Goal: Complete application form: Complete application form

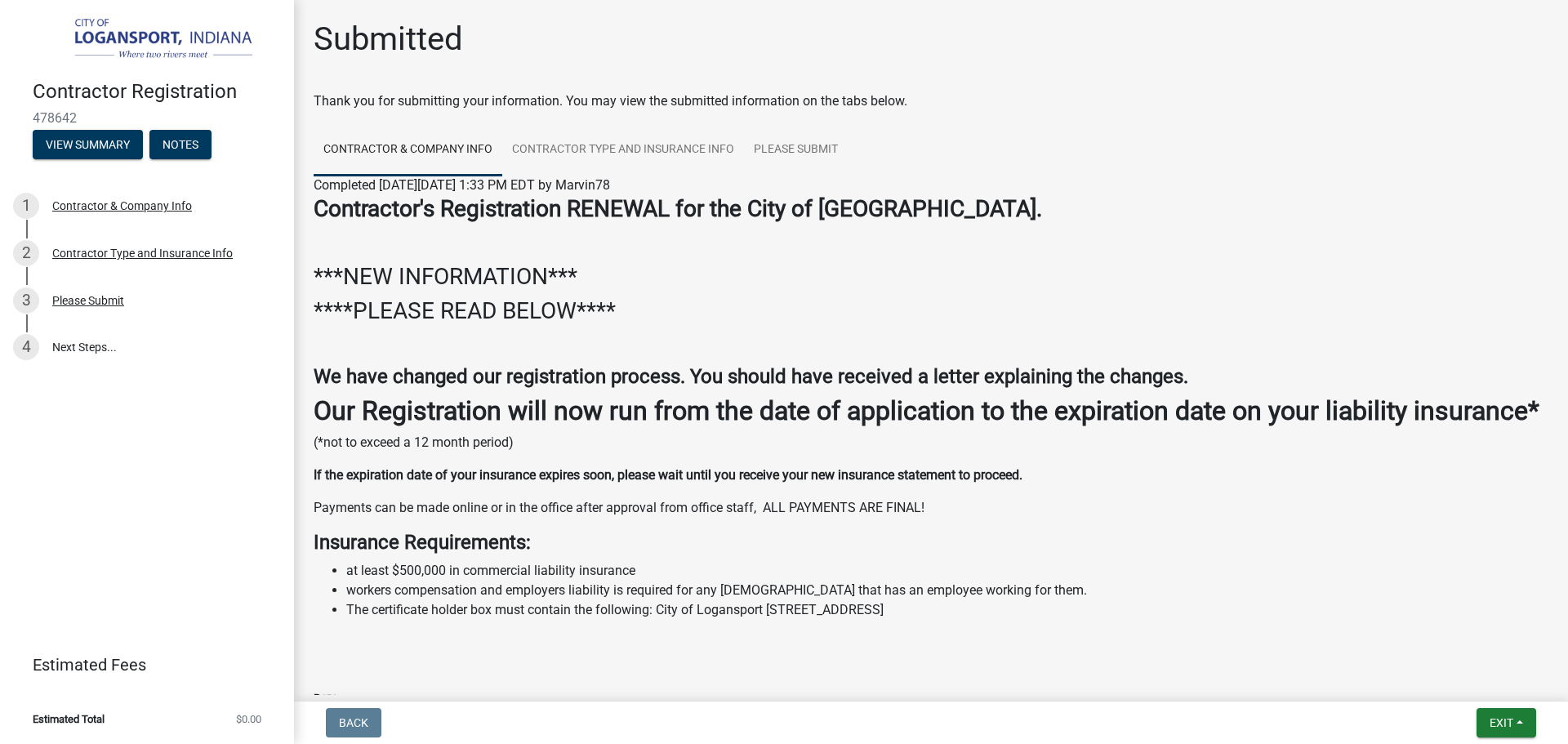
scroll to position [1258, 0]
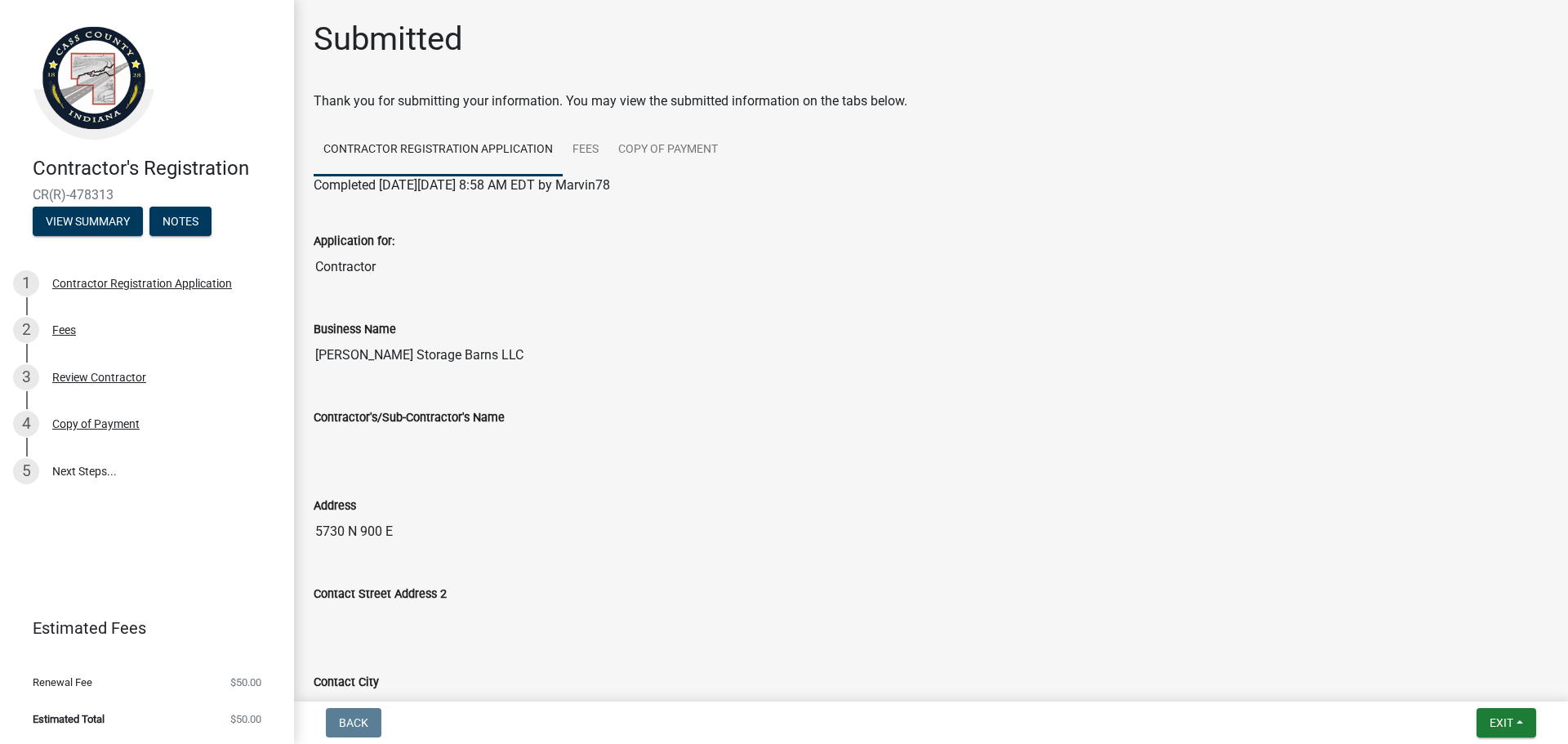
scroll to position [916, 0]
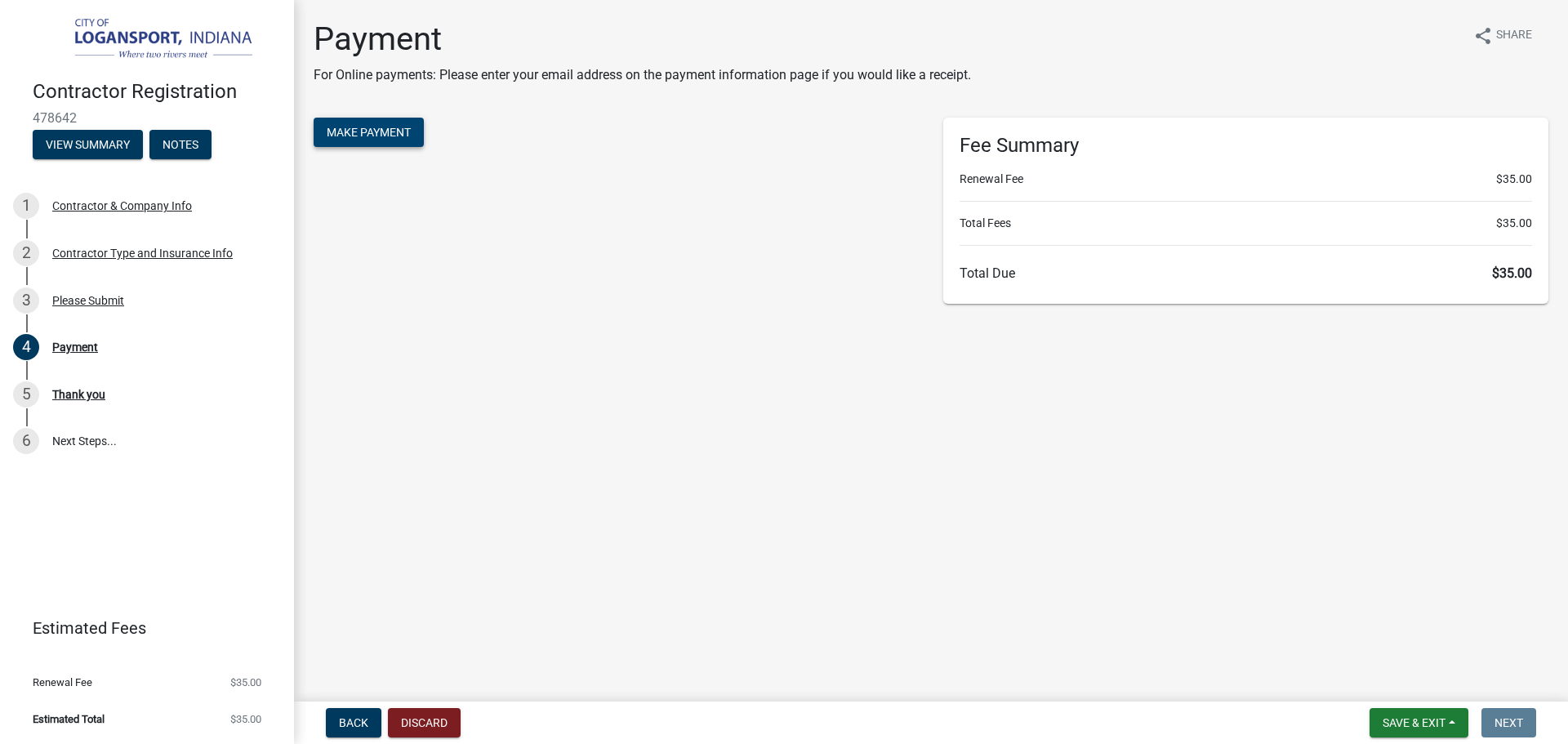
click at [378, 134] on span "Make Payment" at bounding box center [369, 132] width 84 height 13
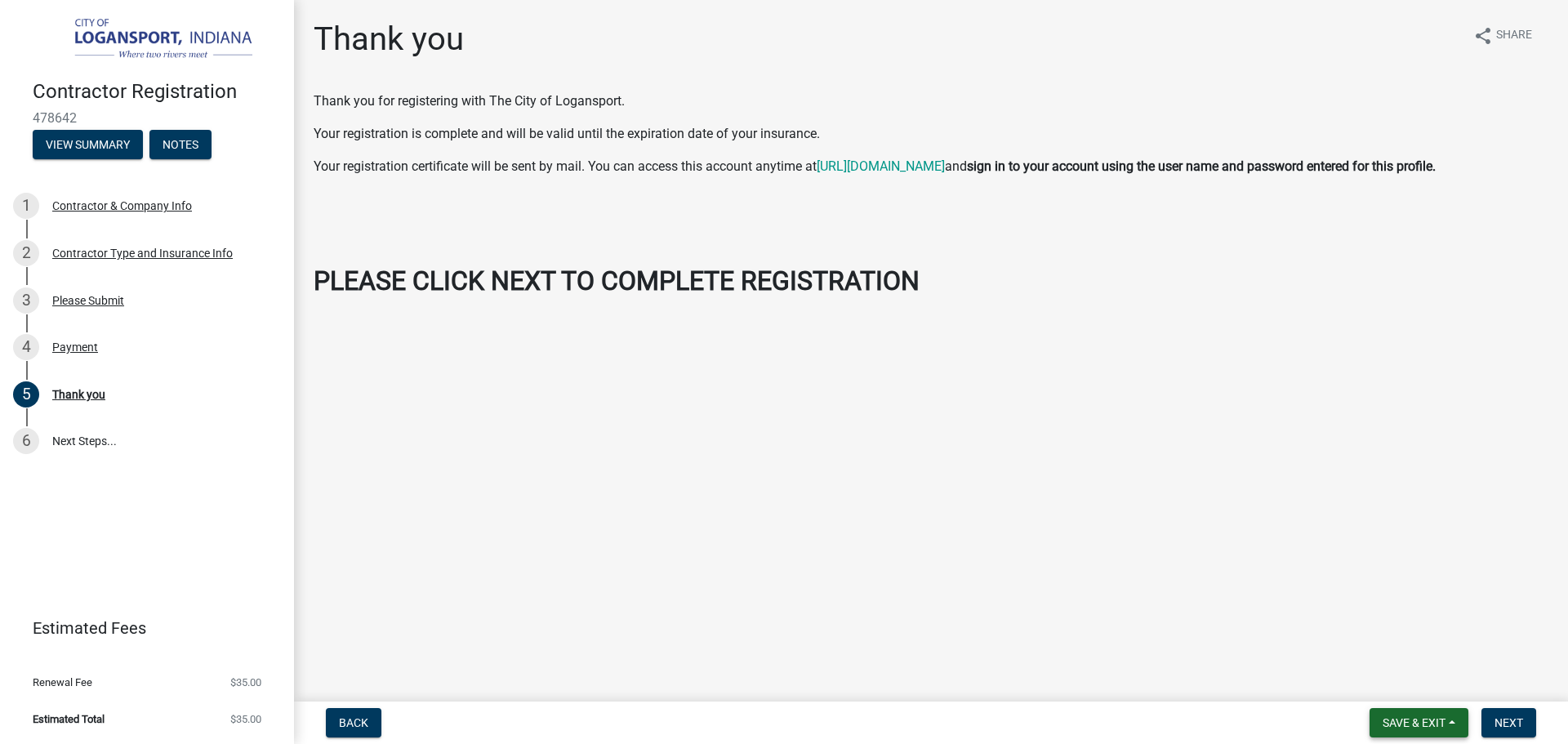
click at [1434, 716] on span "Save & Exit" at bounding box center [1414, 721] width 63 height 13
click at [1361, 639] on button "Save" at bounding box center [1402, 641] width 131 height 39
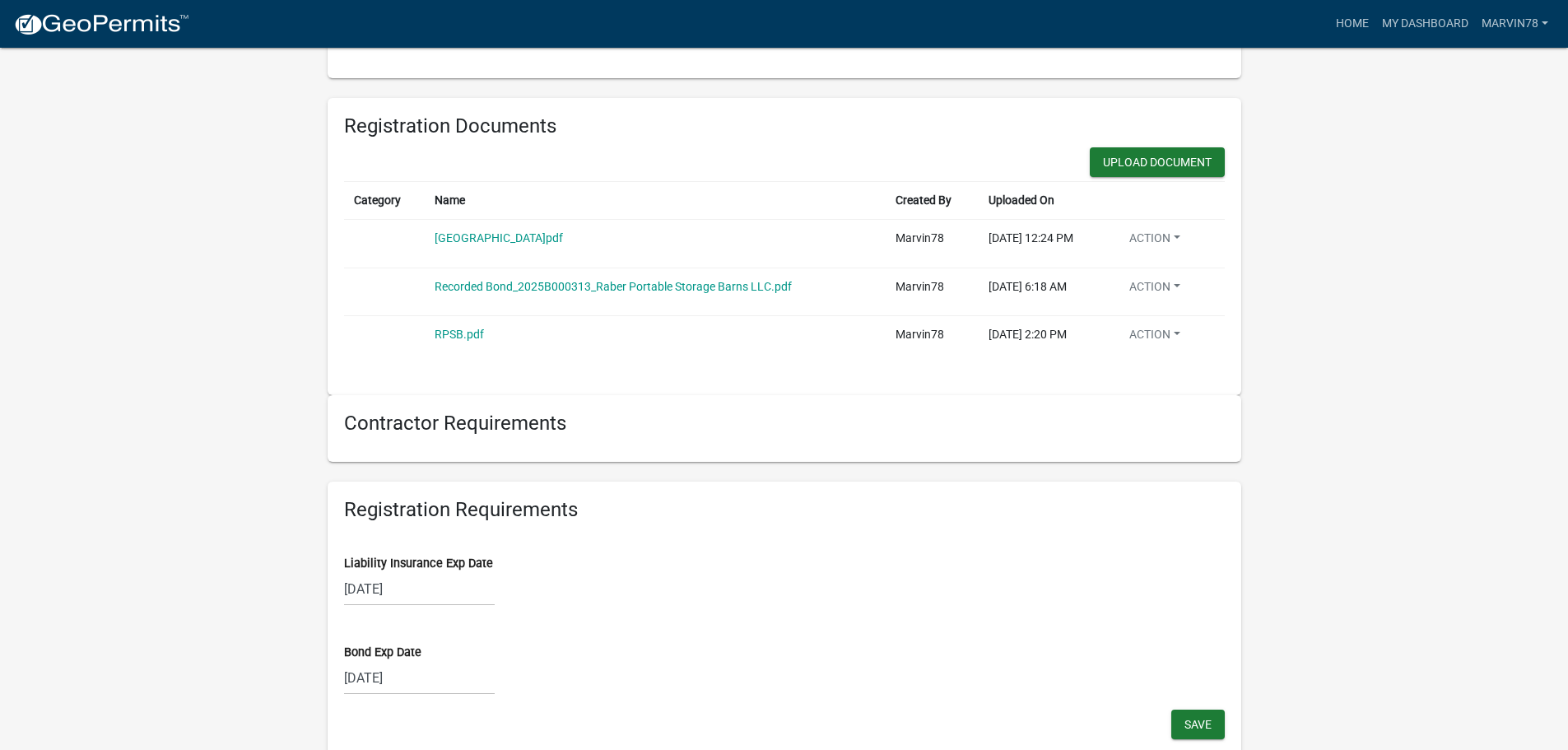
scroll to position [1014, 0]
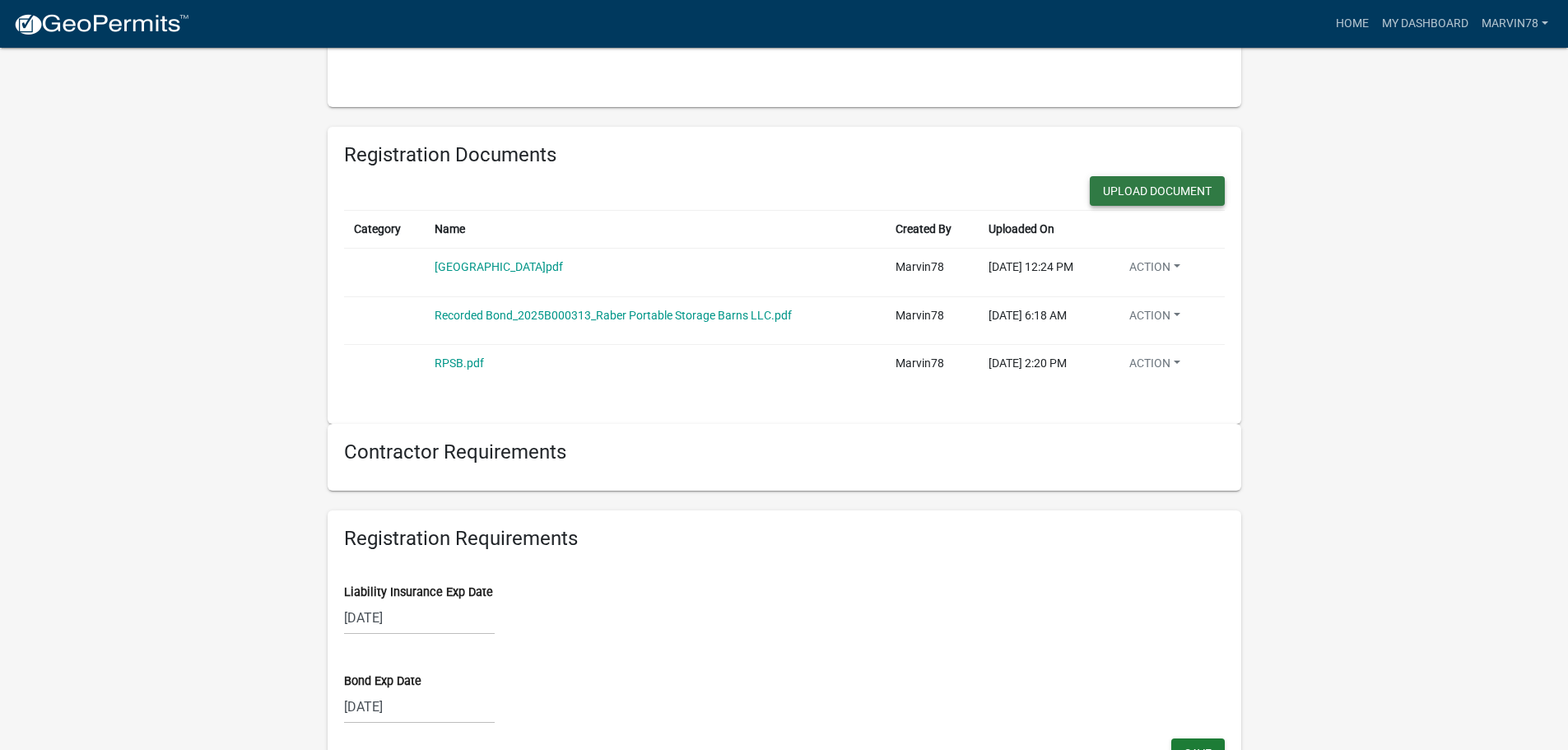
click at [1181, 187] on button "Upload Document" at bounding box center [1157, 191] width 135 height 30
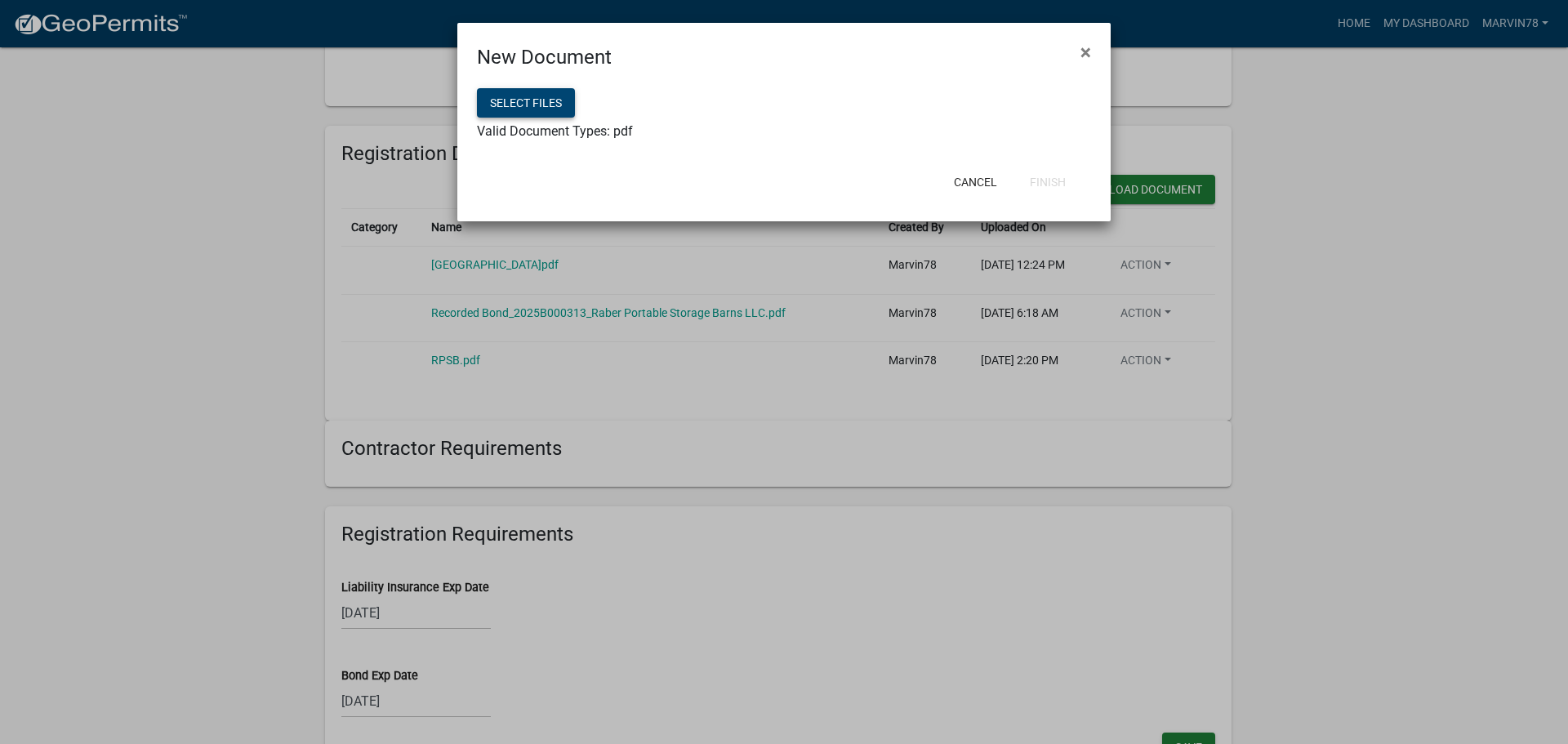
click at [520, 104] on button "Select files" at bounding box center [526, 103] width 98 height 29
click at [1048, 177] on button "Finish" at bounding box center [1047, 182] width 62 height 29
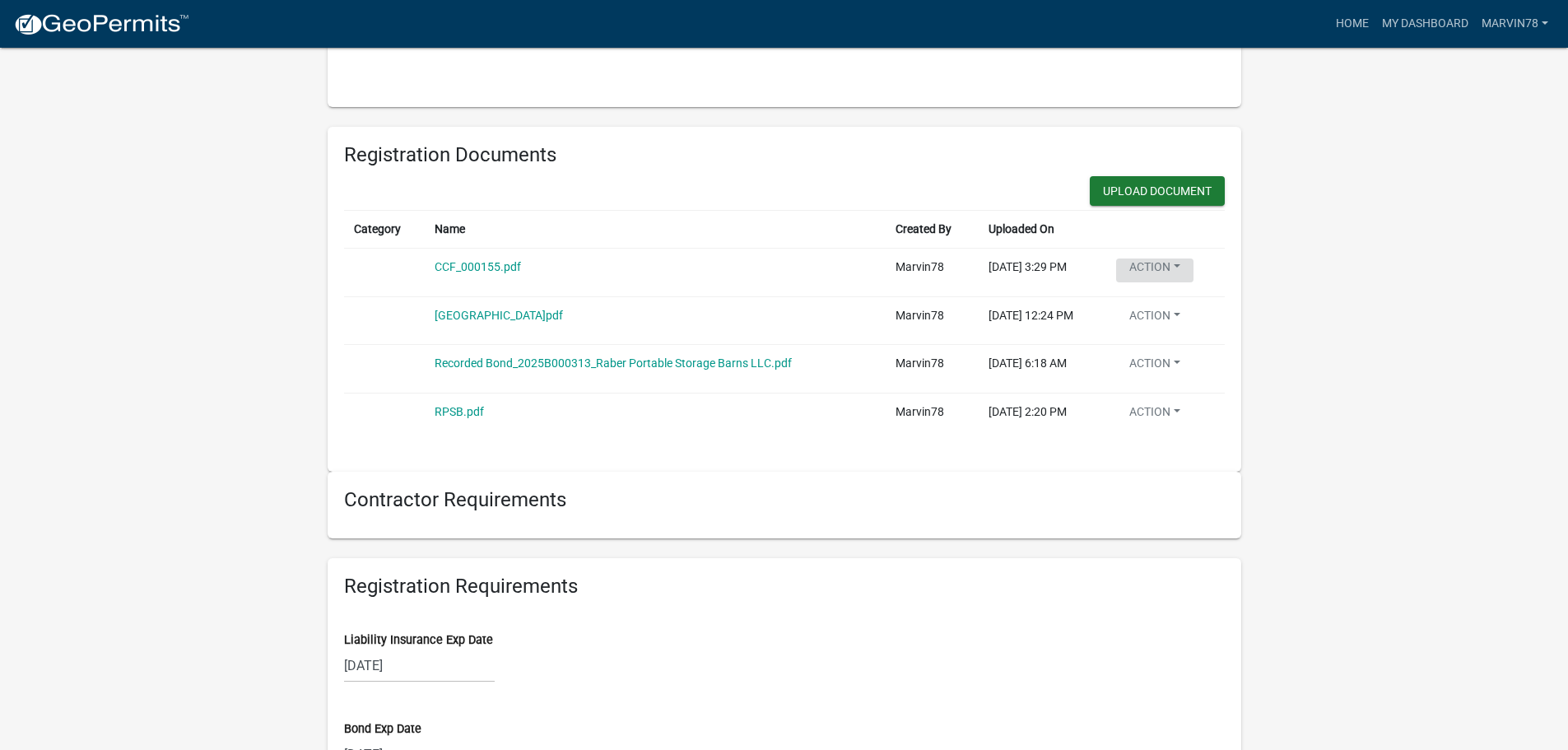
drag, startPoint x: 478, startPoint y: 267, endPoint x: 1154, endPoint y: 265, distance: 676.0
click at [1154, 265] on button "Action" at bounding box center [1155, 270] width 77 height 24
click at [1175, 343] on link "Edit" at bounding box center [1182, 349] width 132 height 40
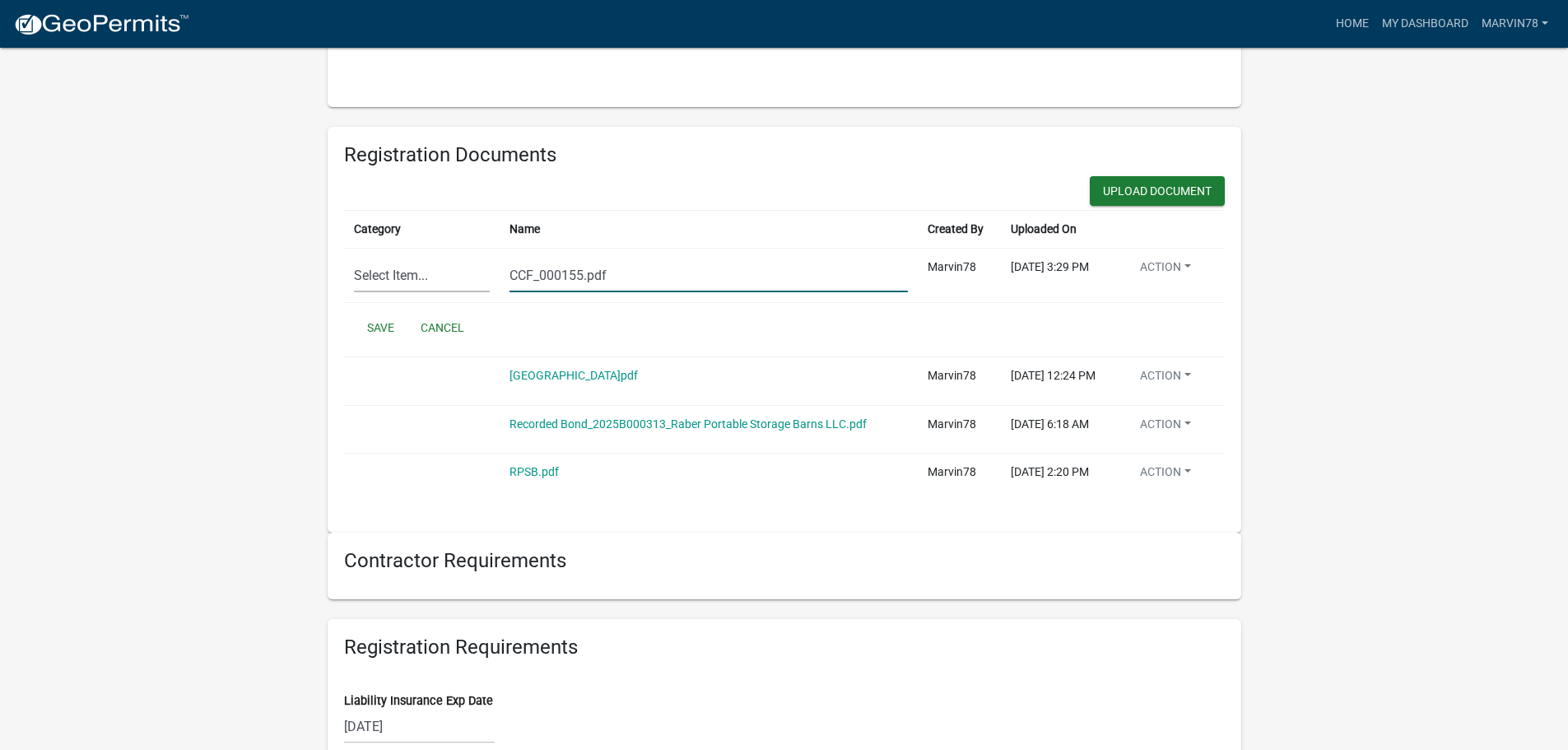
drag, startPoint x: 656, startPoint y: 274, endPoint x: 455, endPoint y: 269, distance: 201.1
click at [455, 269] on tr "Select Item... Other Affidavit Liability Bond Professional License Workers Comp…" at bounding box center [785, 275] width 881 height 54
type input "Porter bond"
click at [387, 325] on button "Save" at bounding box center [381, 328] width 53 height 30
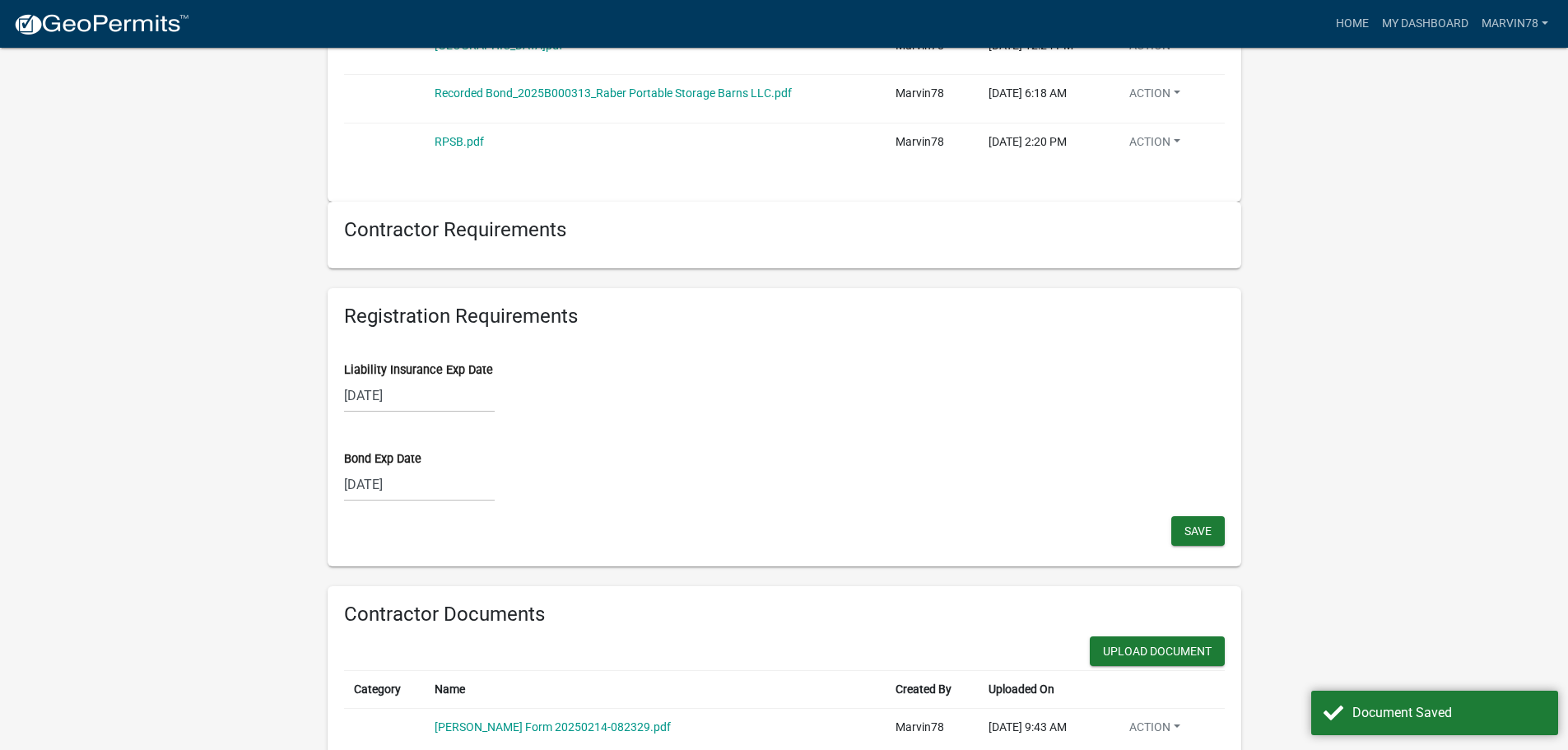
scroll to position [1344, 0]
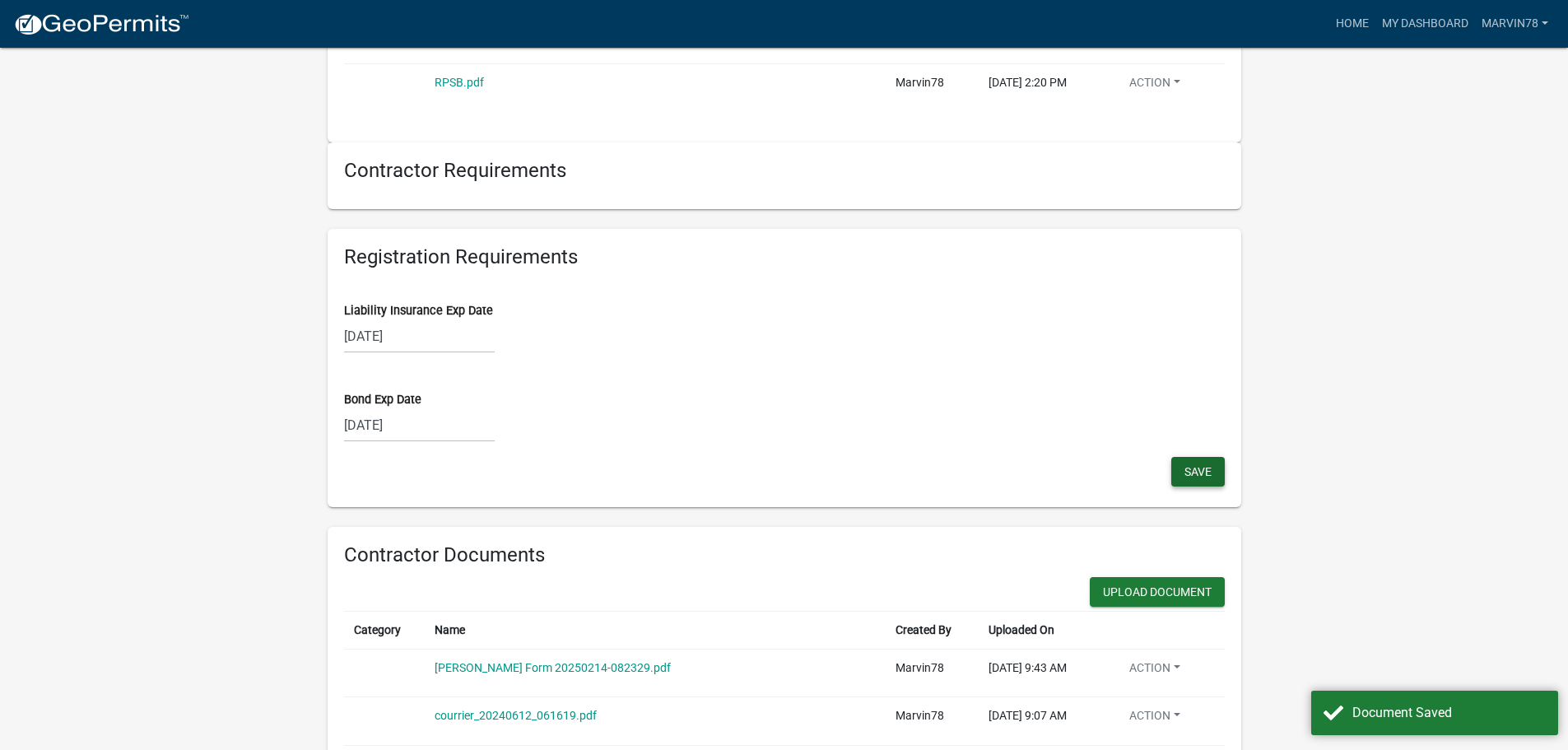
click at [1202, 475] on span "Save" at bounding box center [1198, 471] width 27 height 13
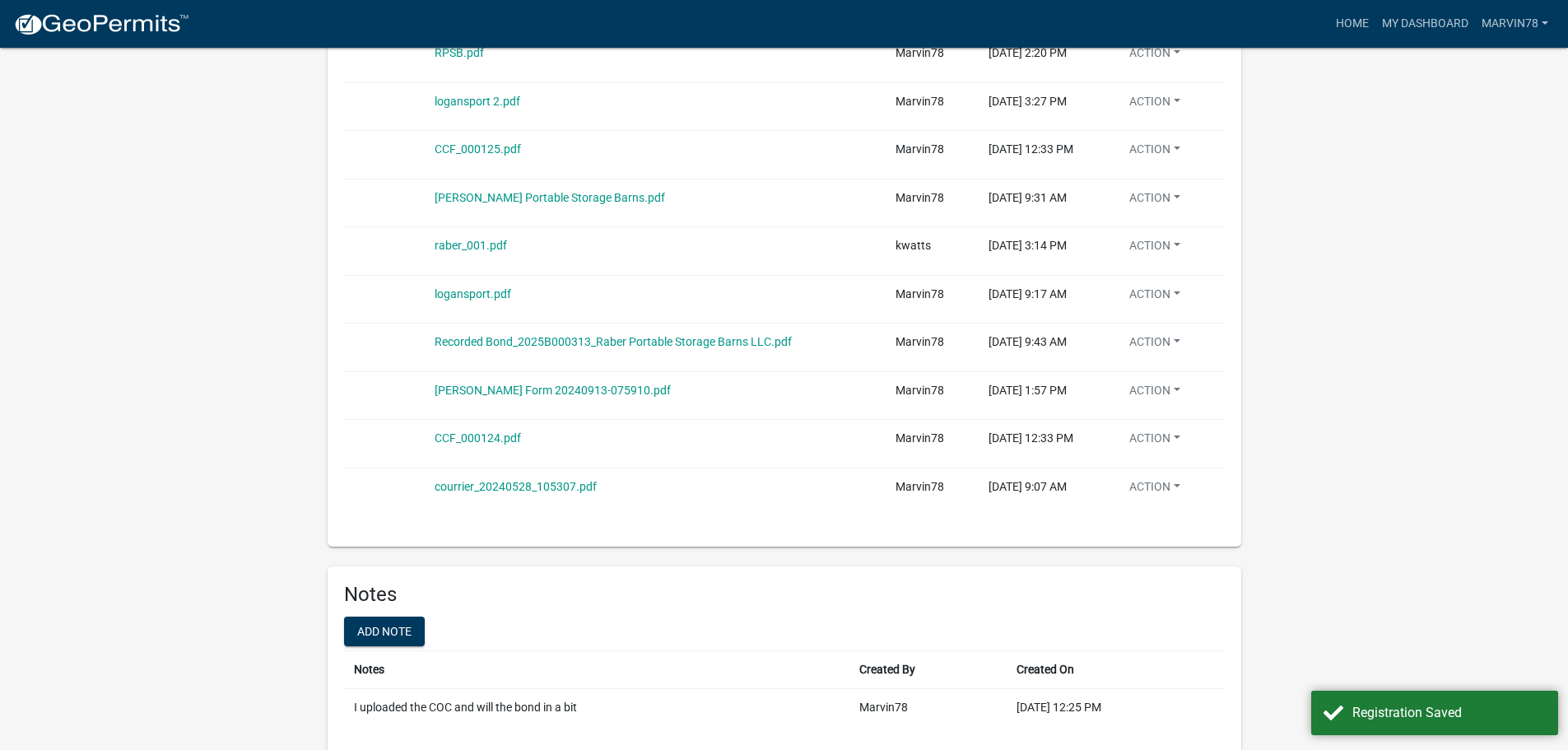
scroll to position [2300, 0]
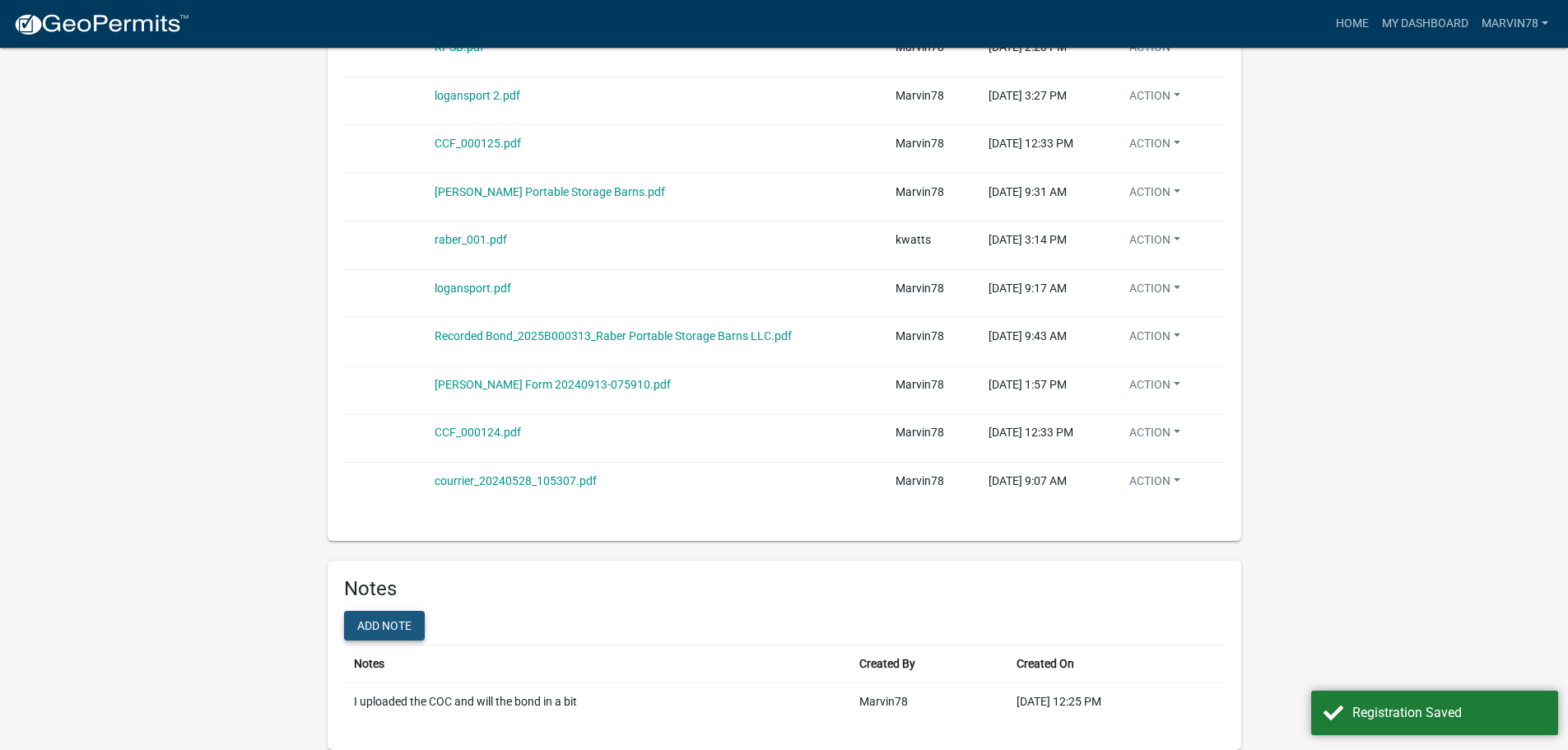
click at [368, 622] on button "Add note" at bounding box center [384, 625] width 80 height 30
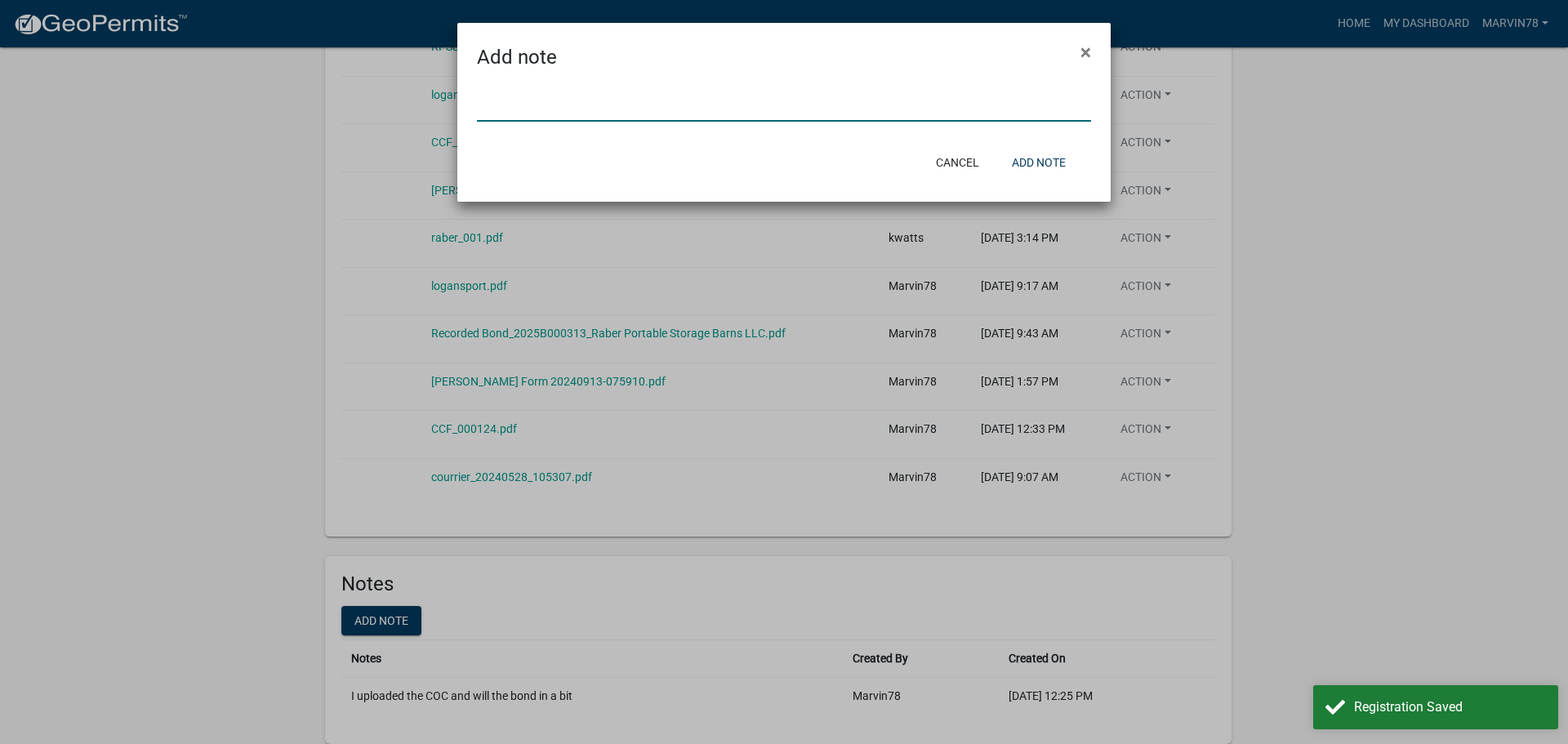
click at [511, 98] on input "text" at bounding box center [784, 105] width 614 height 33
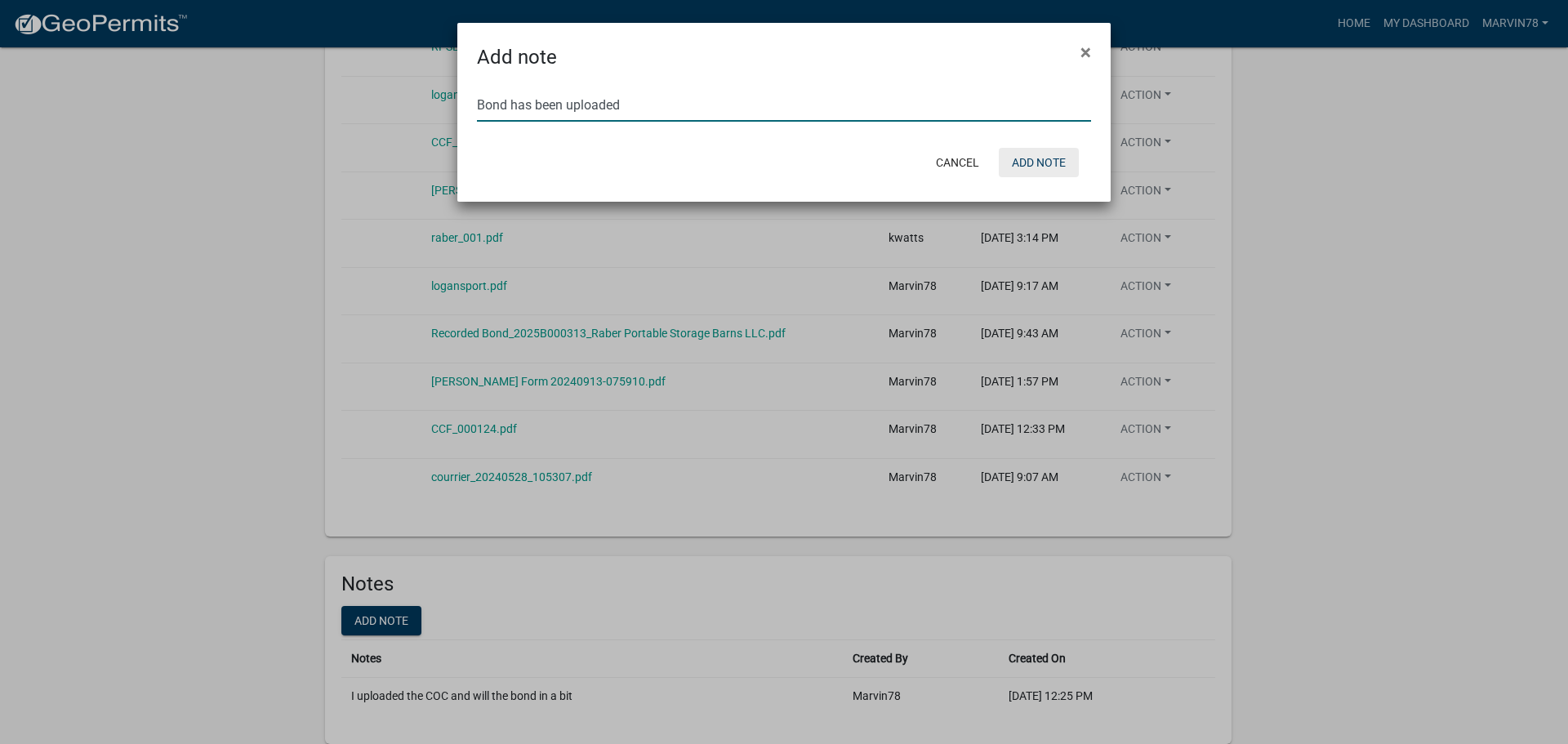
type input "Bond has been uploaded"
click at [1041, 167] on button "Add note" at bounding box center [1038, 163] width 80 height 29
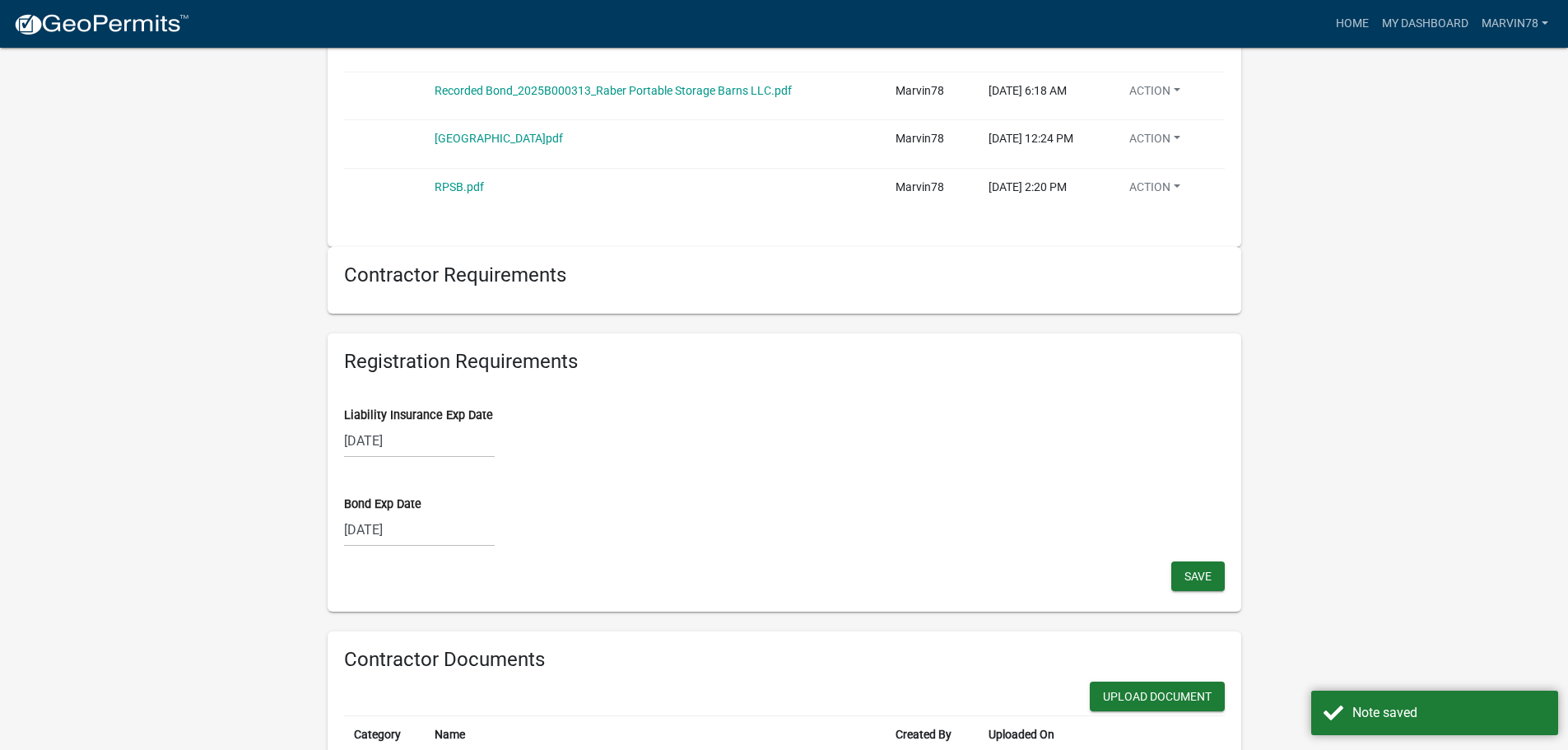
scroll to position [1268, 0]
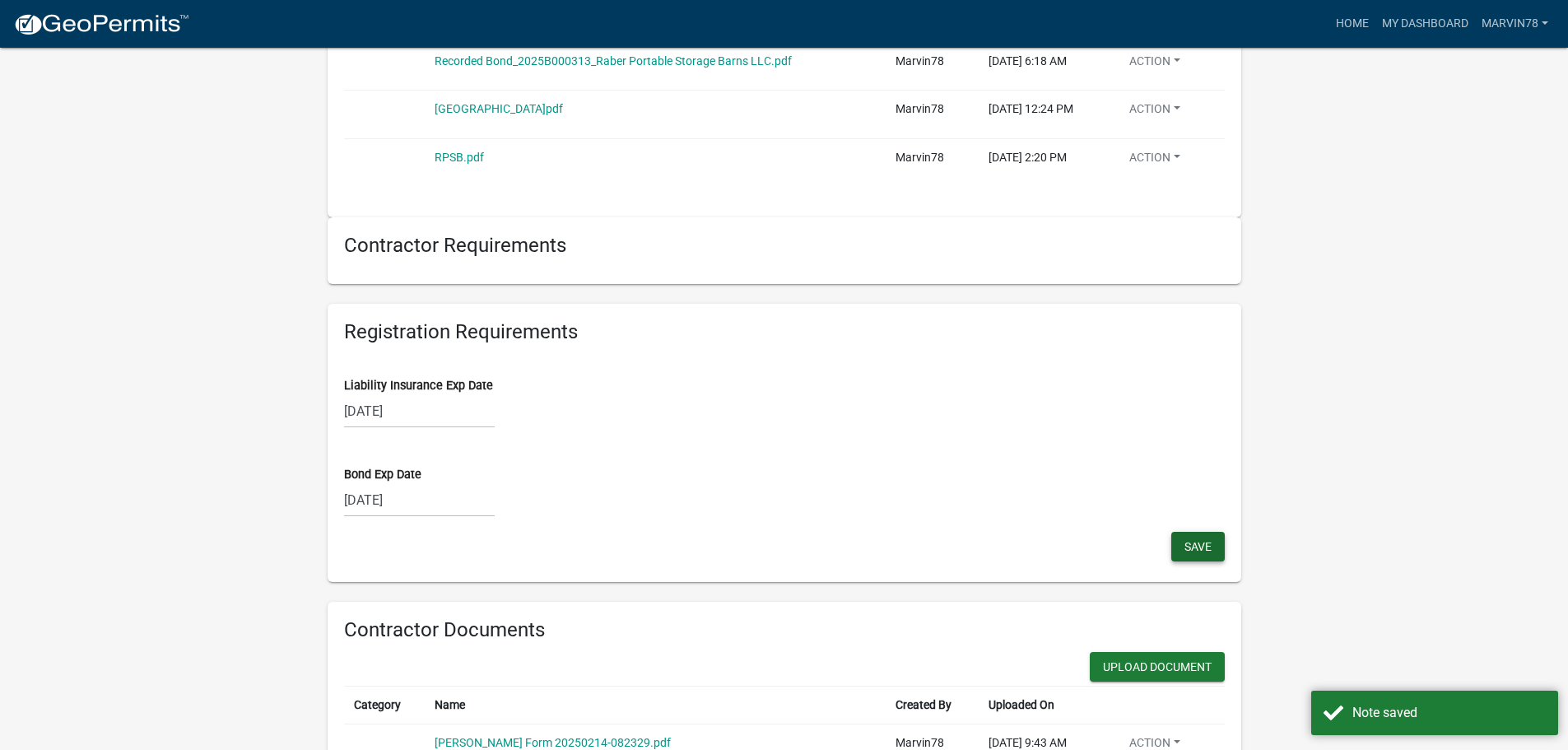
click at [1199, 554] on button "Save" at bounding box center [1198, 546] width 53 height 30
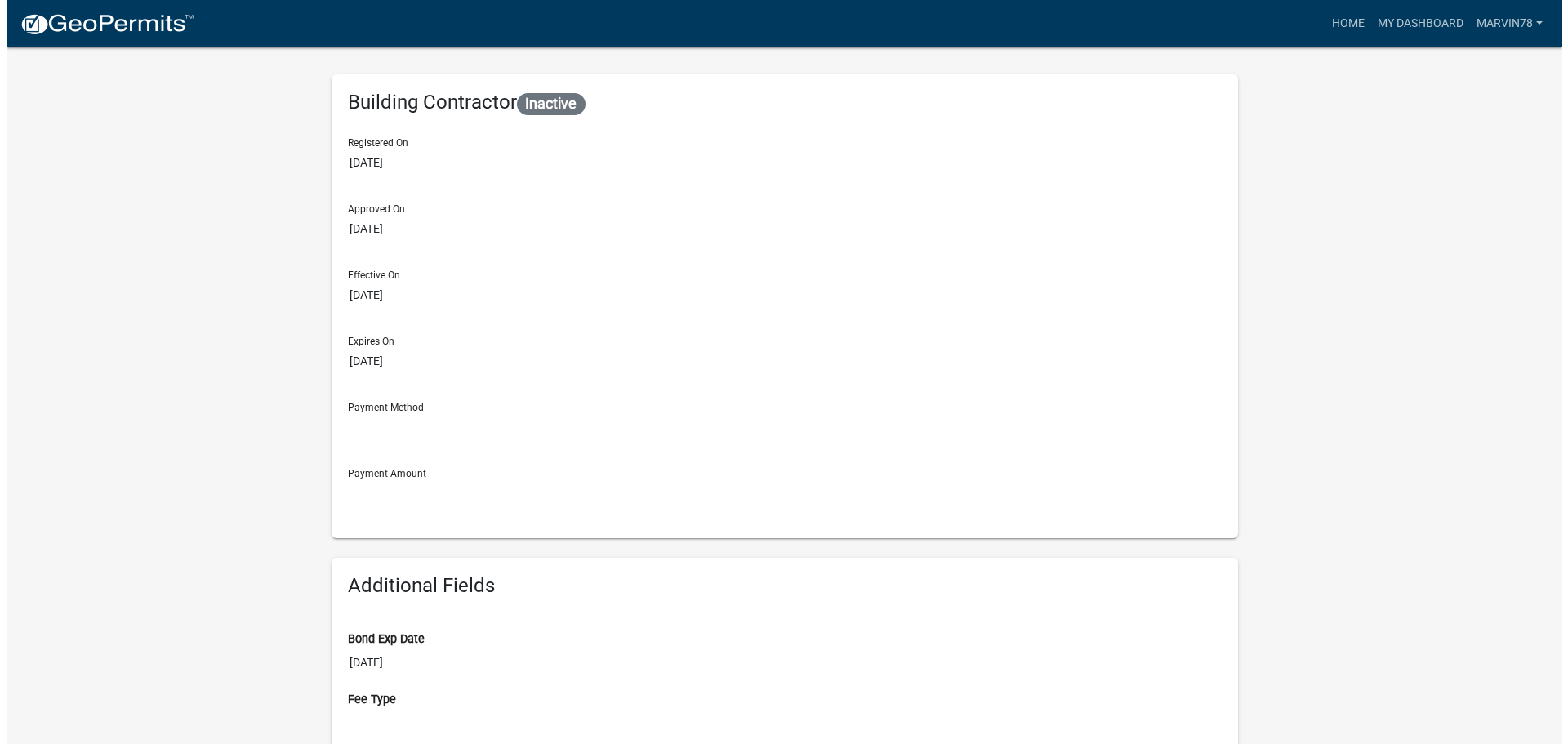
scroll to position [0, 0]
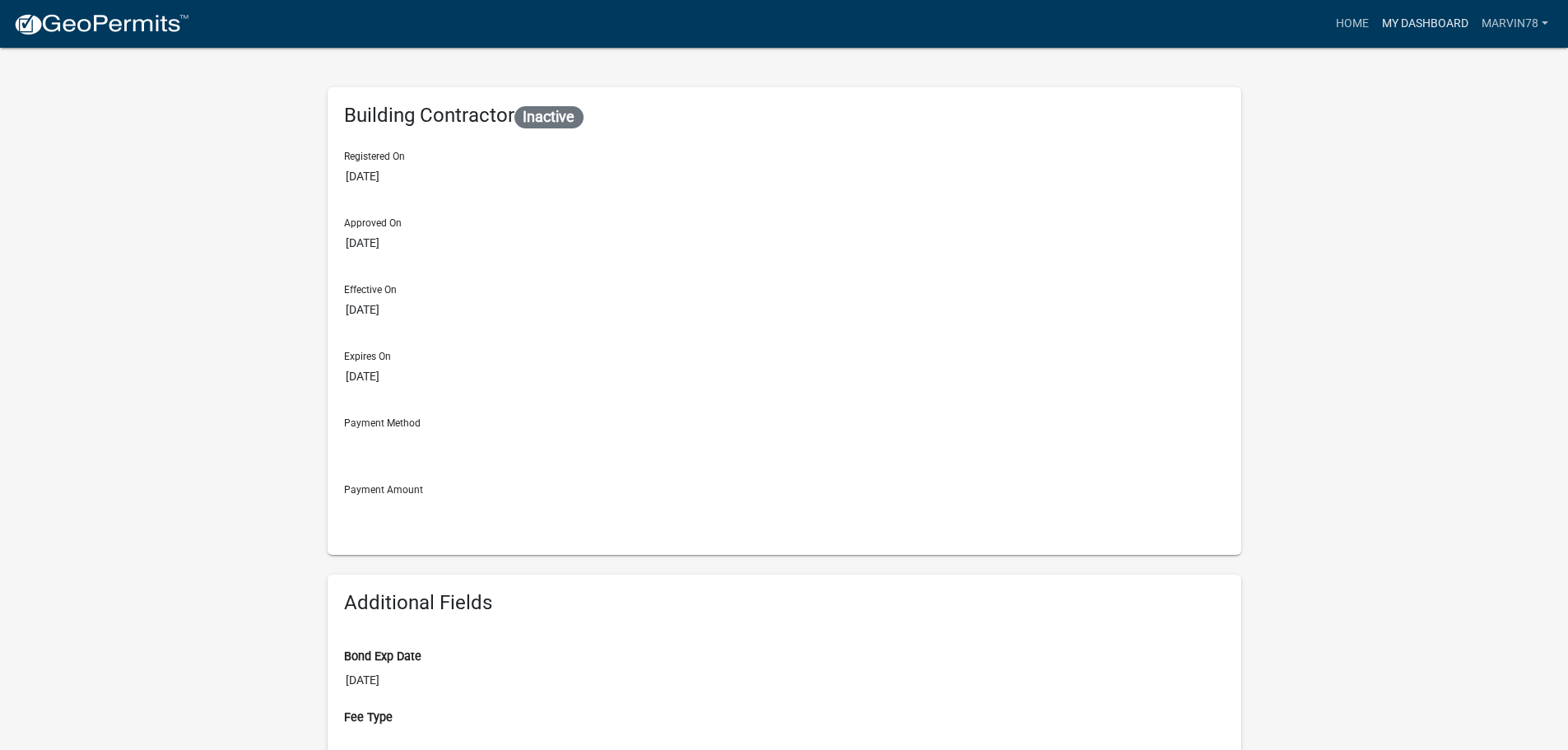
click at [1468, 26] on link "My Dashboard" at bounding box center [1425, 24] width 100 height 32
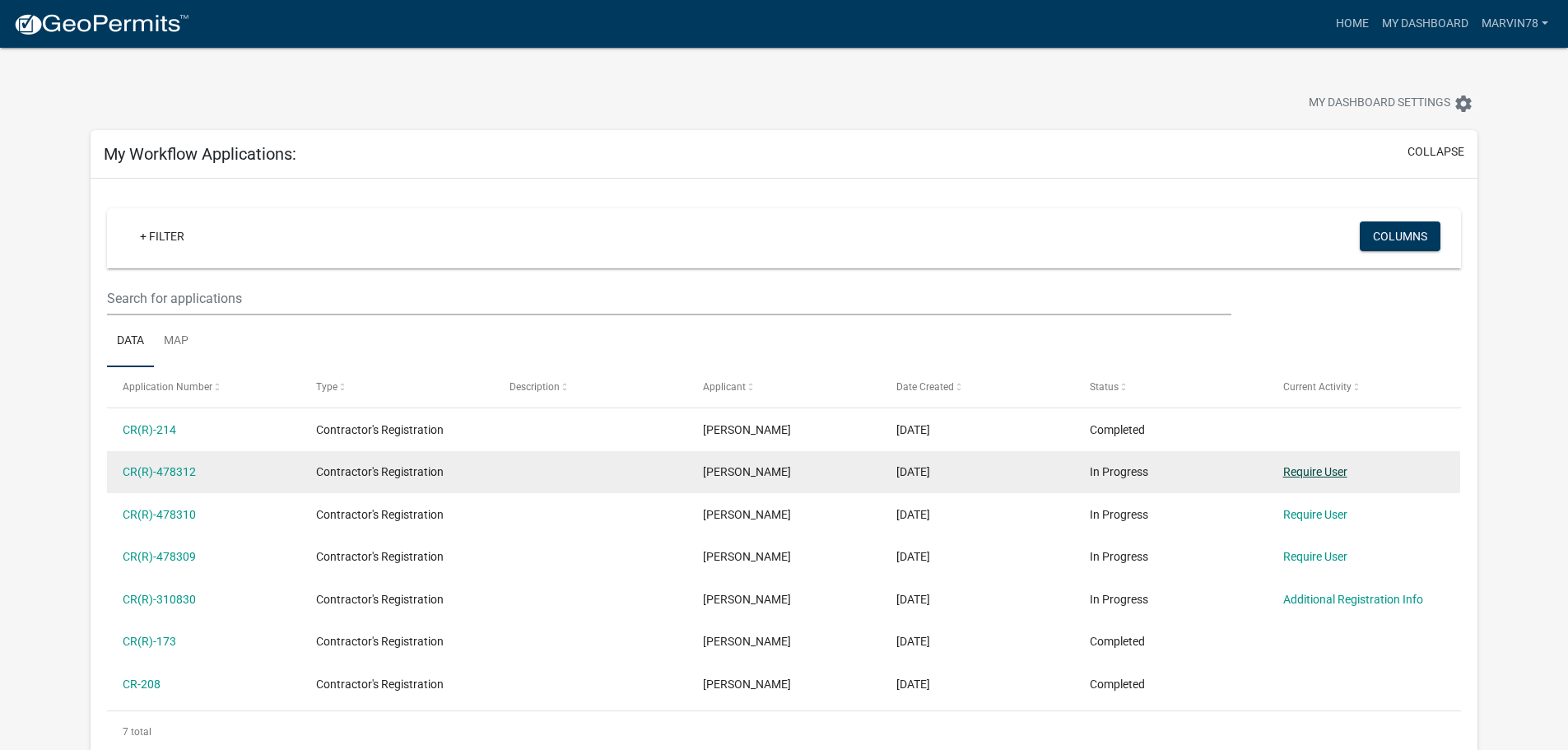
click at [1318, 468] on link "Require User" at bounding box center [1315, 471] width 64 height 13
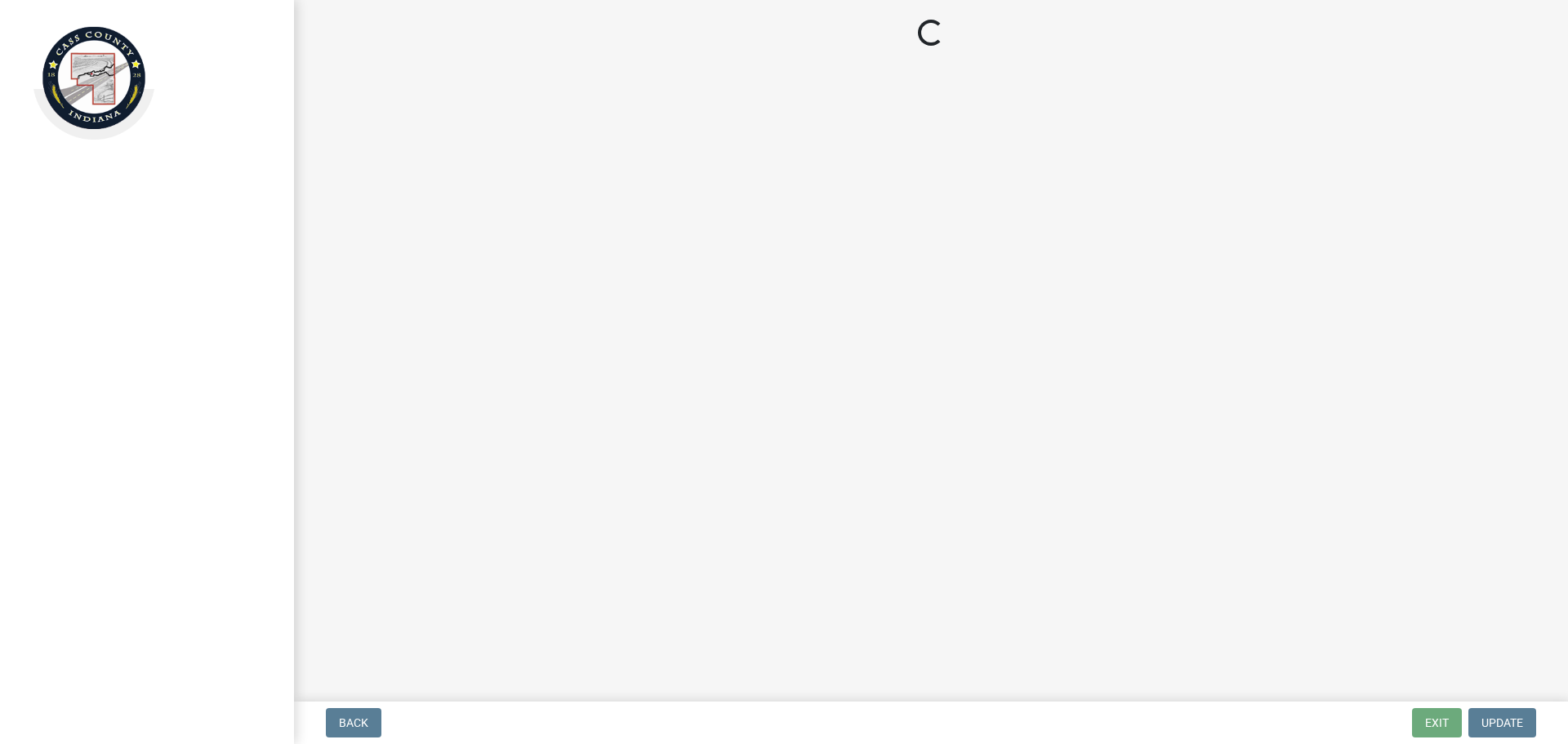
select select "IN"
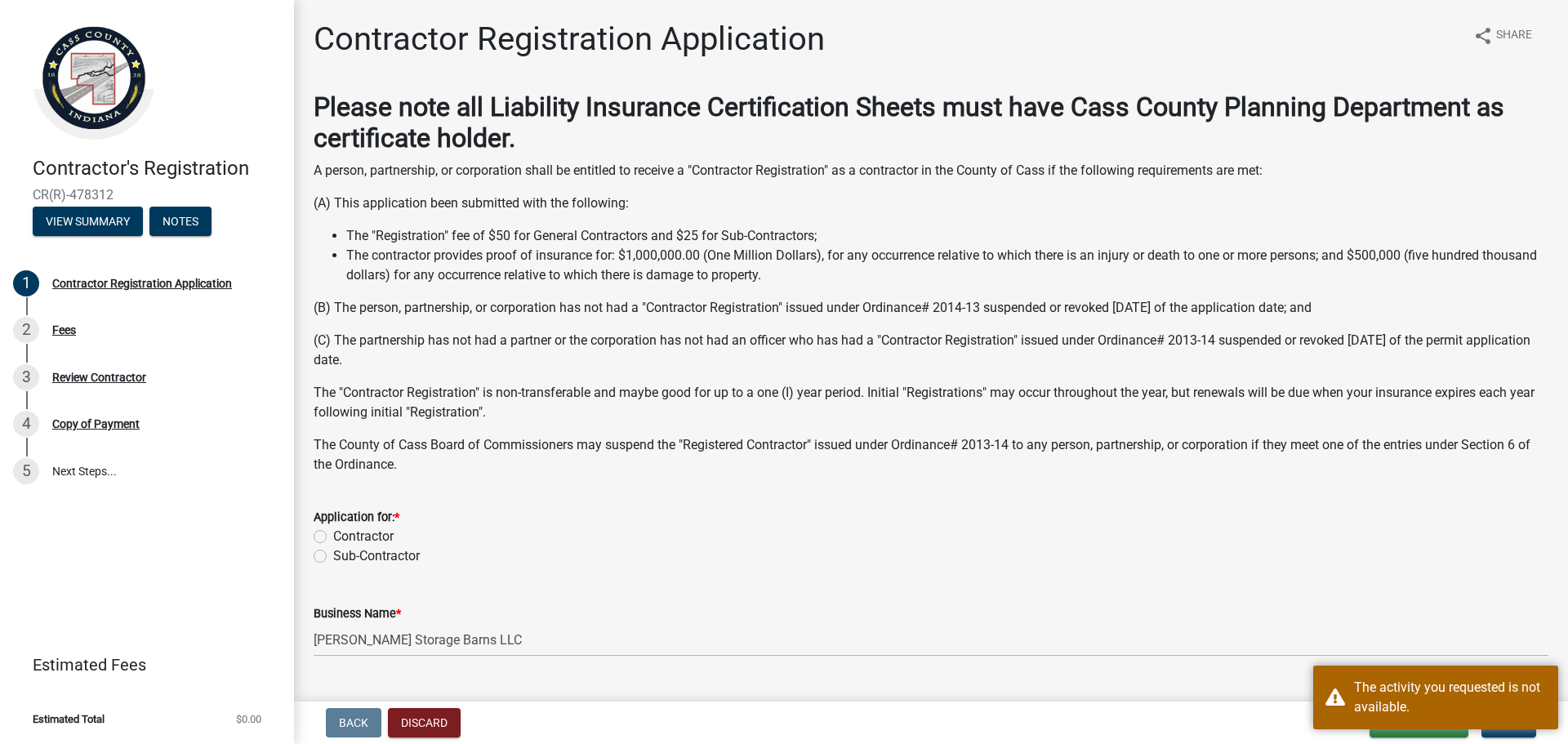
click at [333, 537] on label "Contractor" at bounding box center [363, 536] width 61 height 20
click at [333, 537] on input "Contractor" at bounding box center [338, 531] width 11 height 11
radio input "true"
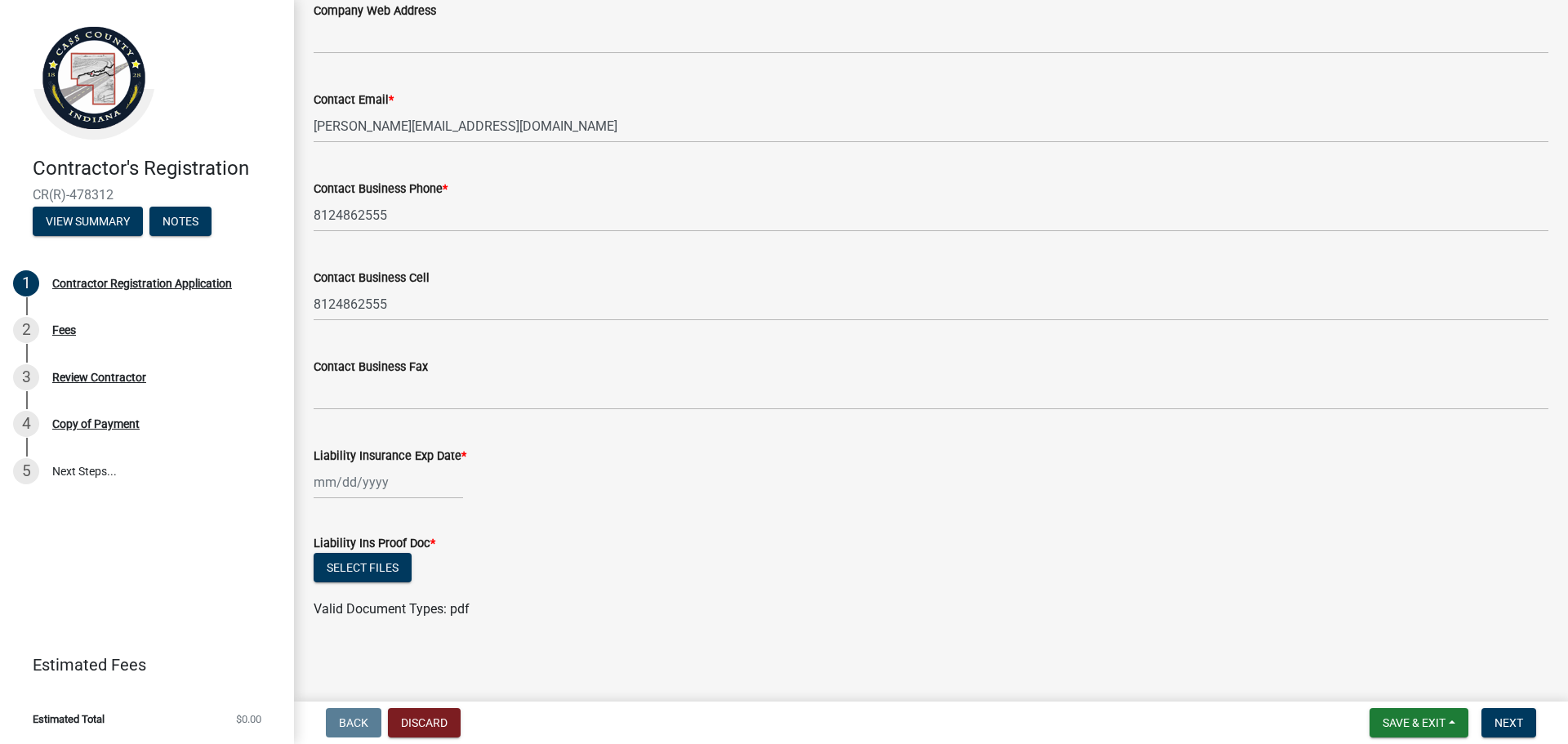
scroll to position [1249, 0]
click at [1525, 717] on button "Next" at bounding box center [1509, 722] width 55 height 29
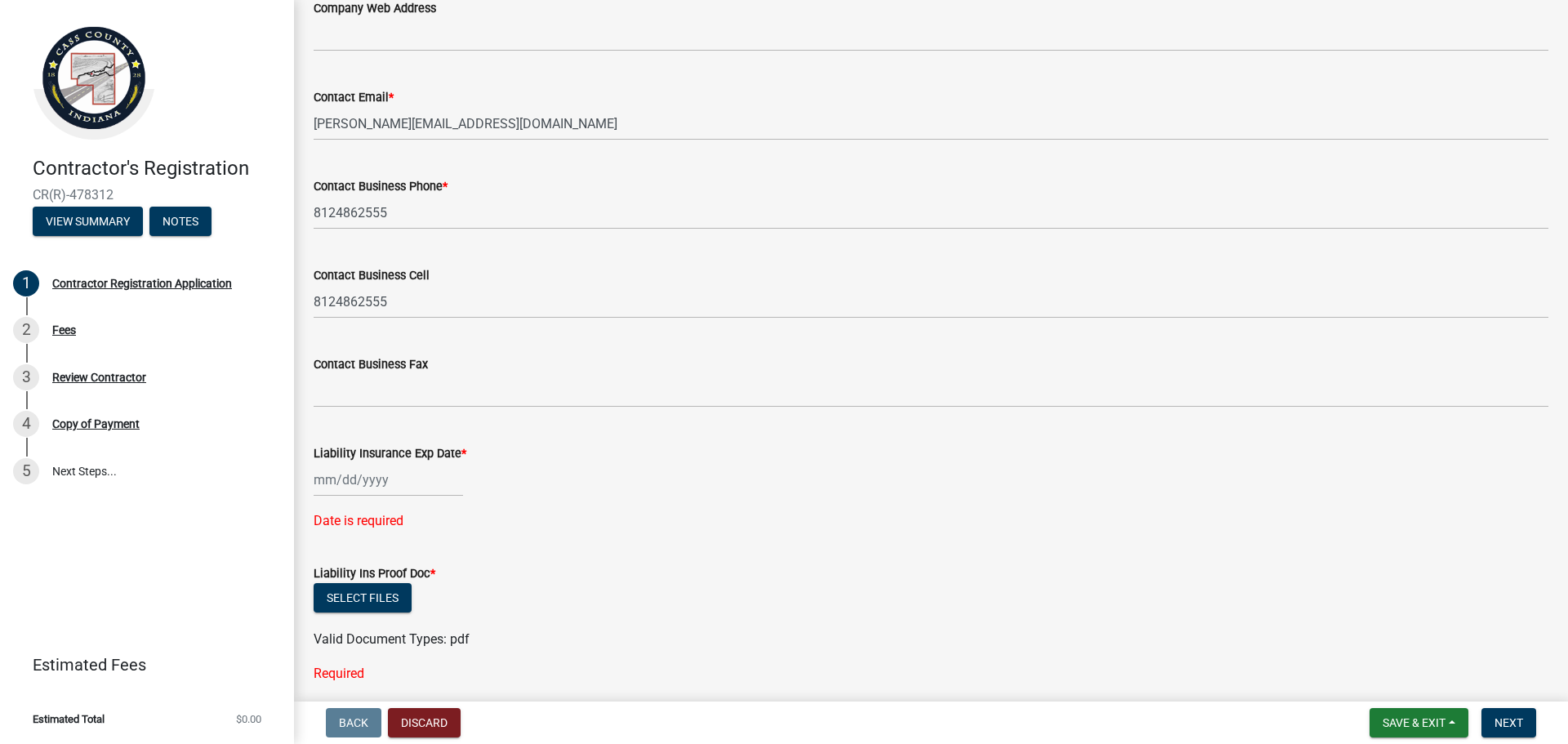
click at [326, 476] on div at bounding box center [388, 480] width 149 height 33
click at [508, 478] on div "Sep Oct Nov Dec 2025 2026 2027 2028 2029 2030 2031 2032 2033 2034 2035 2036 203…" at bounding box center [930, 480] width 1234 height 33
click at [343, 477] on div "Sep Oct Nov Dec 2025 2026 2027 2028 2029 2030 2031 2032 2033 2034 2035 2036 203…" at bounding box center [388, 480] width 149 height 33
click at [454, 345] on div "8 9 10 11 12 13 14" at bounding box center [407, 340] width 189 height 27
click at [331, 367] on div "15" at bounding box center [330, 366] width 27 height 27
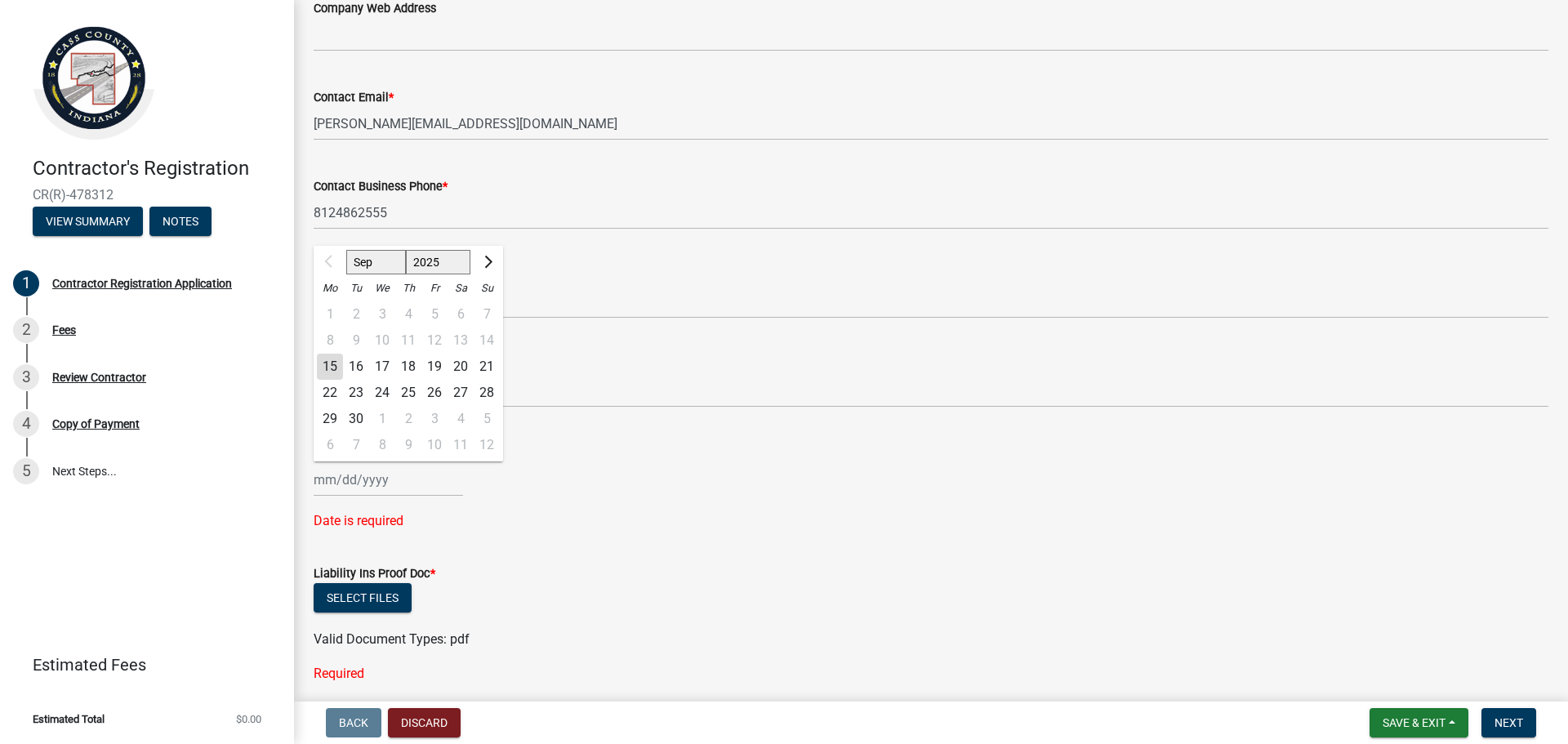
type input "[DATE]"
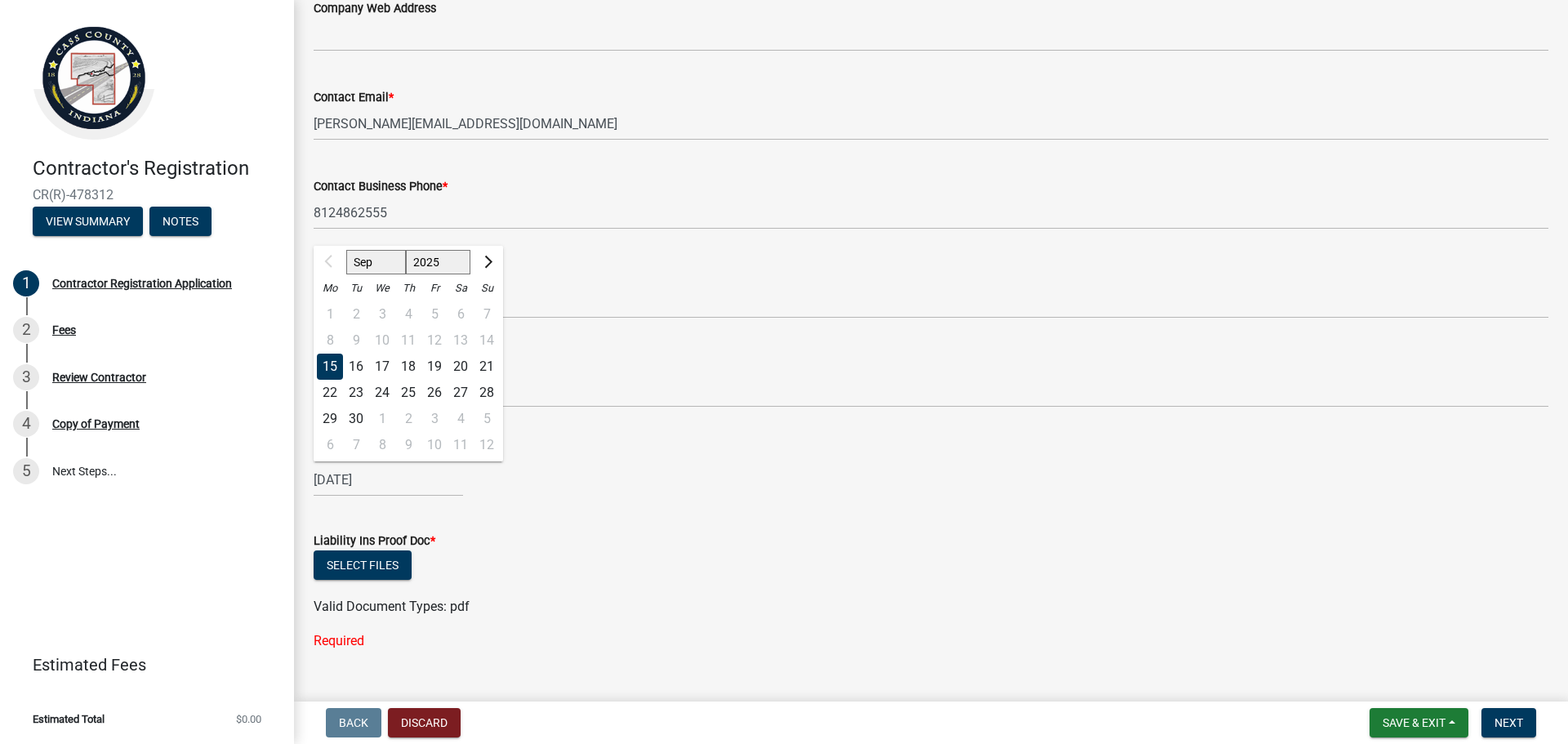
click at [376, 478] on div "[DATE] Sep Oct Nov [DATE] 2026 2027 2028 2029 2030 2031 2032 2033 2034 2035 203…" at bounding box center [388, 480] width 149 height 33
click at [447, 257] on select "2025 2026 2027 2028 2029 2030 2031 2032 2033 2034 2035 2036 2037 2038 2039 2040…" at bounding box center [438, 261] width 66 height 25
select select "2026"
click at [406, 249] on select "2025 2026 2027 2028 2029 2030 2031 2032 2033 2034 2035 2036 2037 2038 2039 2040…" at bounding box center [438, 261] width 66 height 25
click at [634, 519] on form "Liability Ins Proof Doc * Select files Valid Document Types: pdf" at bounding box center [930, 563] width 1234 height 105
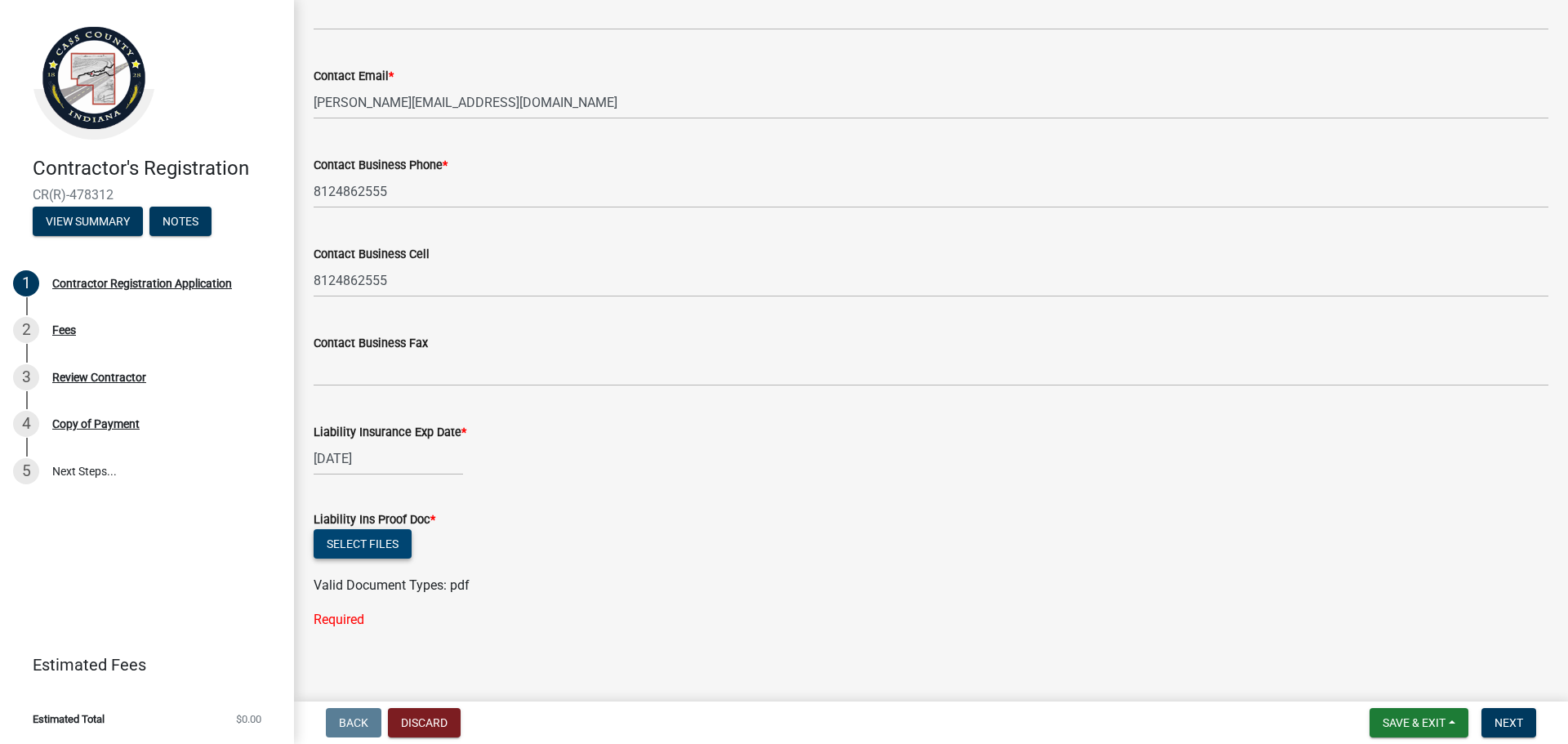
scroll to position [1282, 0]
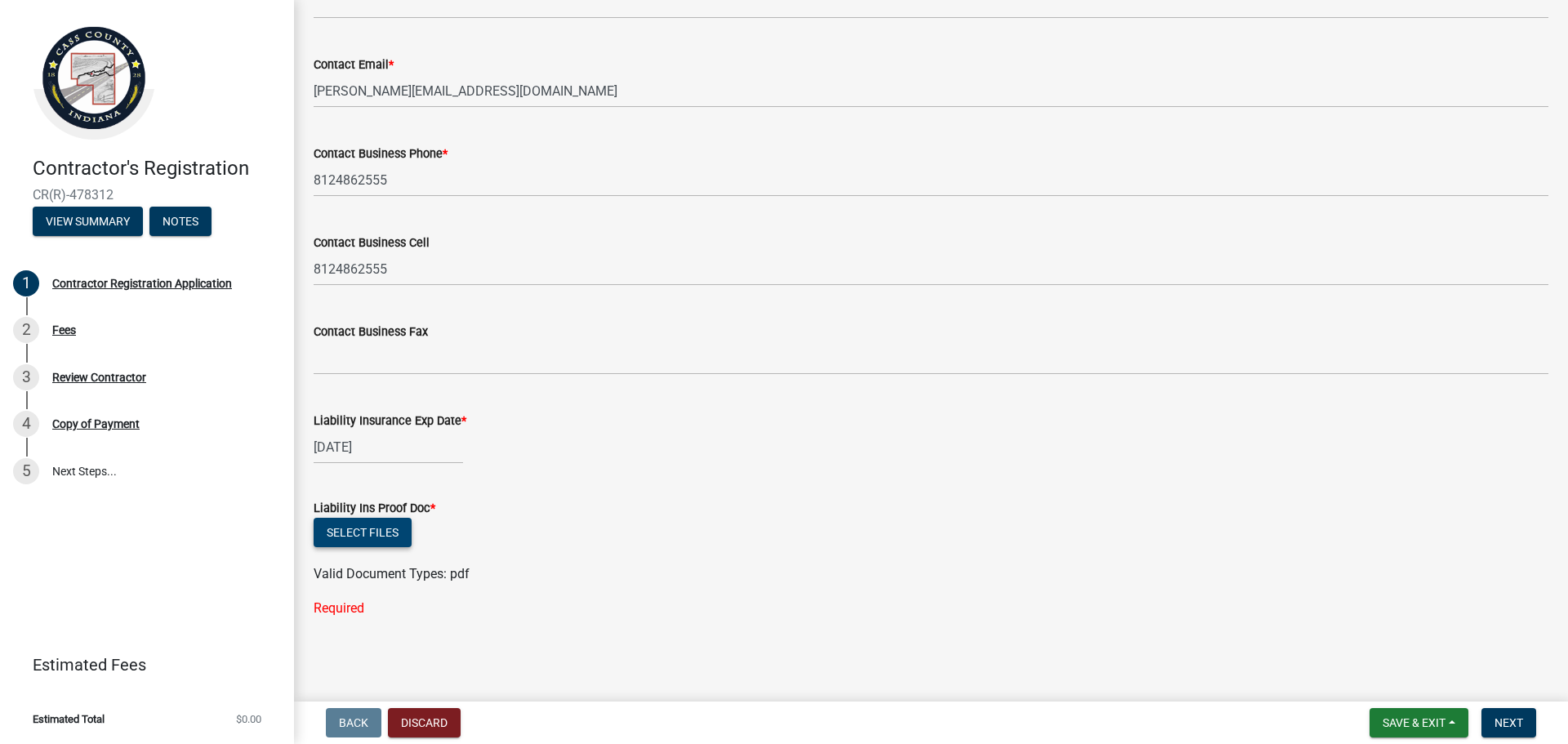
click at [378, 540] on button "Select files" at bounding box center [362, 532] width 98 height 29
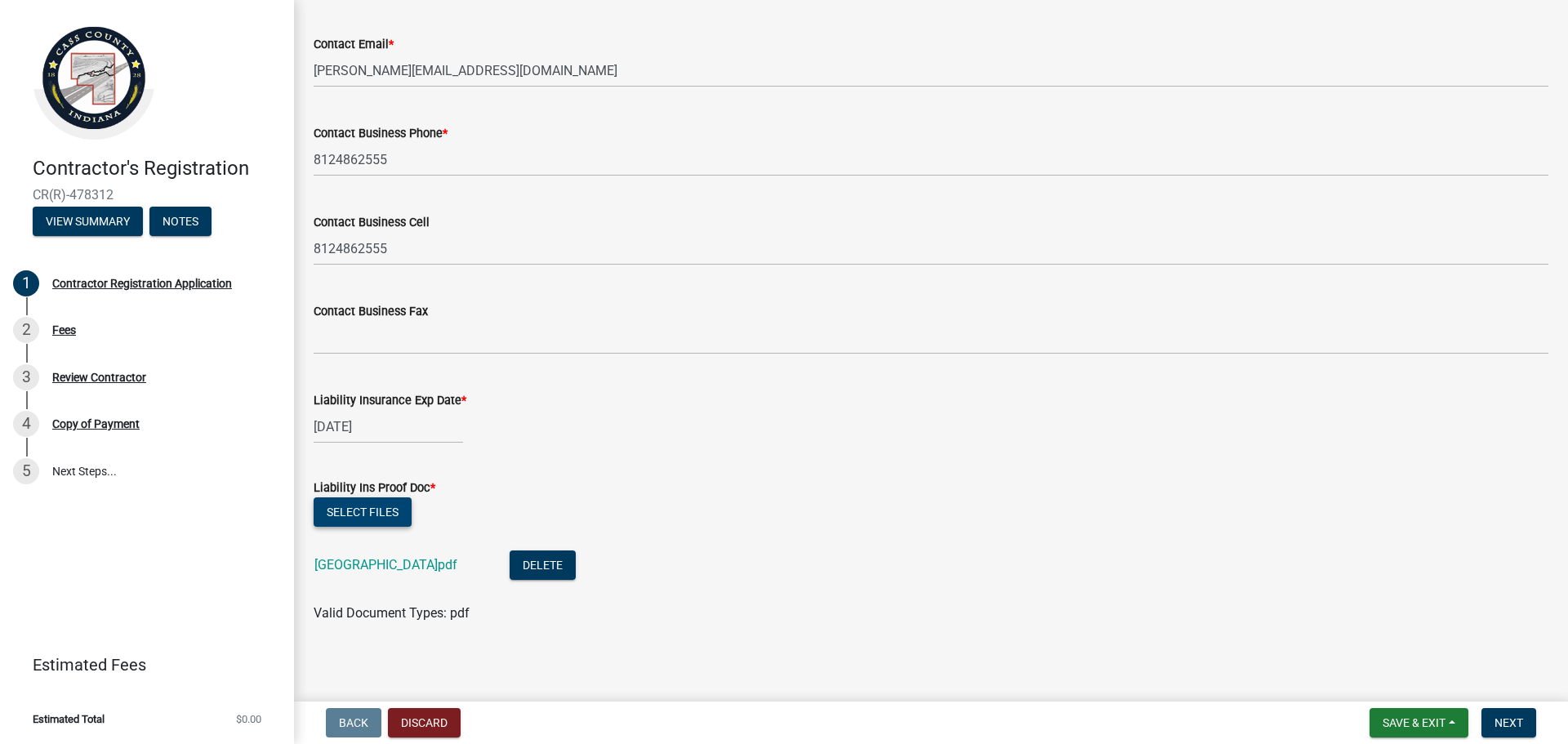
scroll to position [1308, 0]
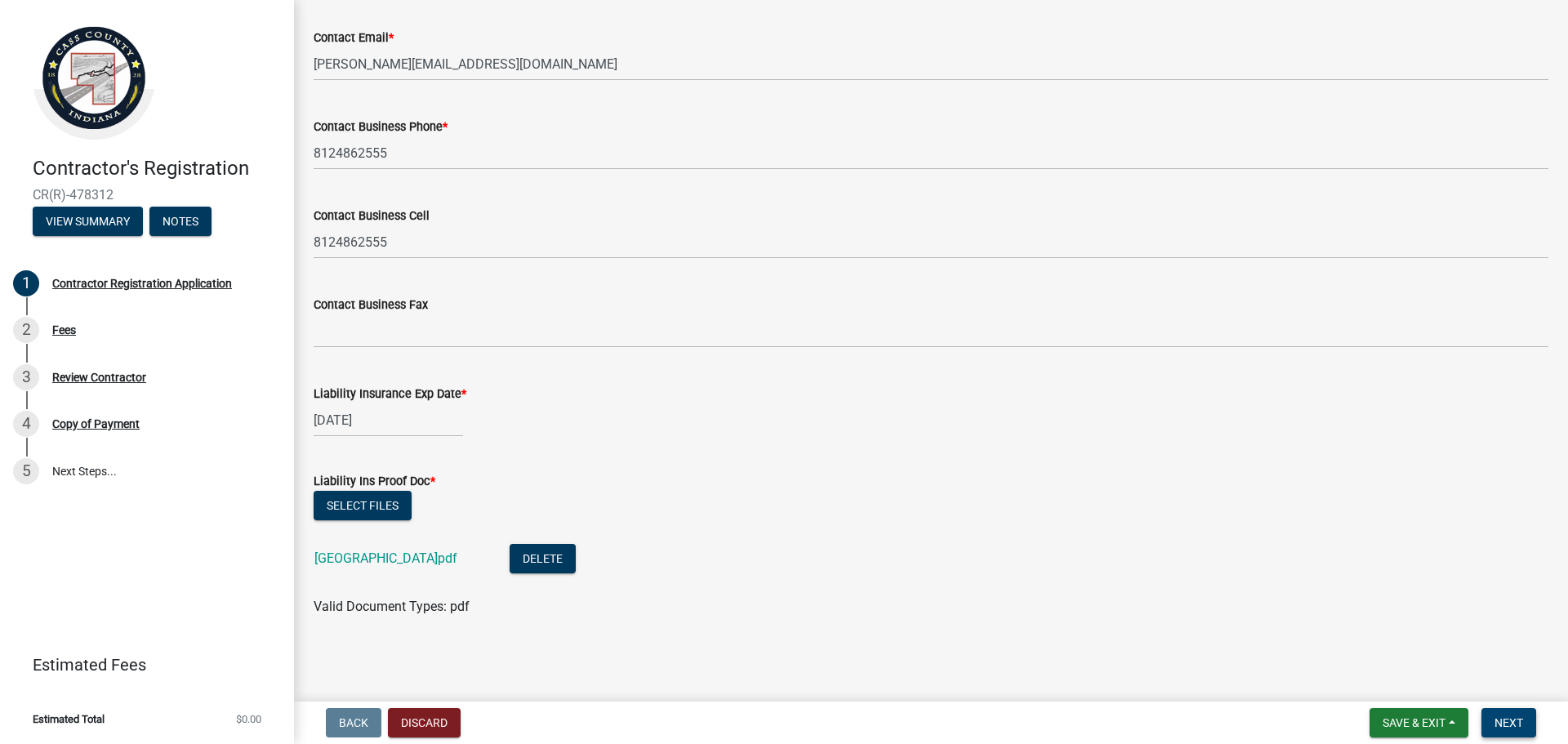
click at [1516, 716] on span "Next" at bounding box center [1508, 721] width 28 height 13
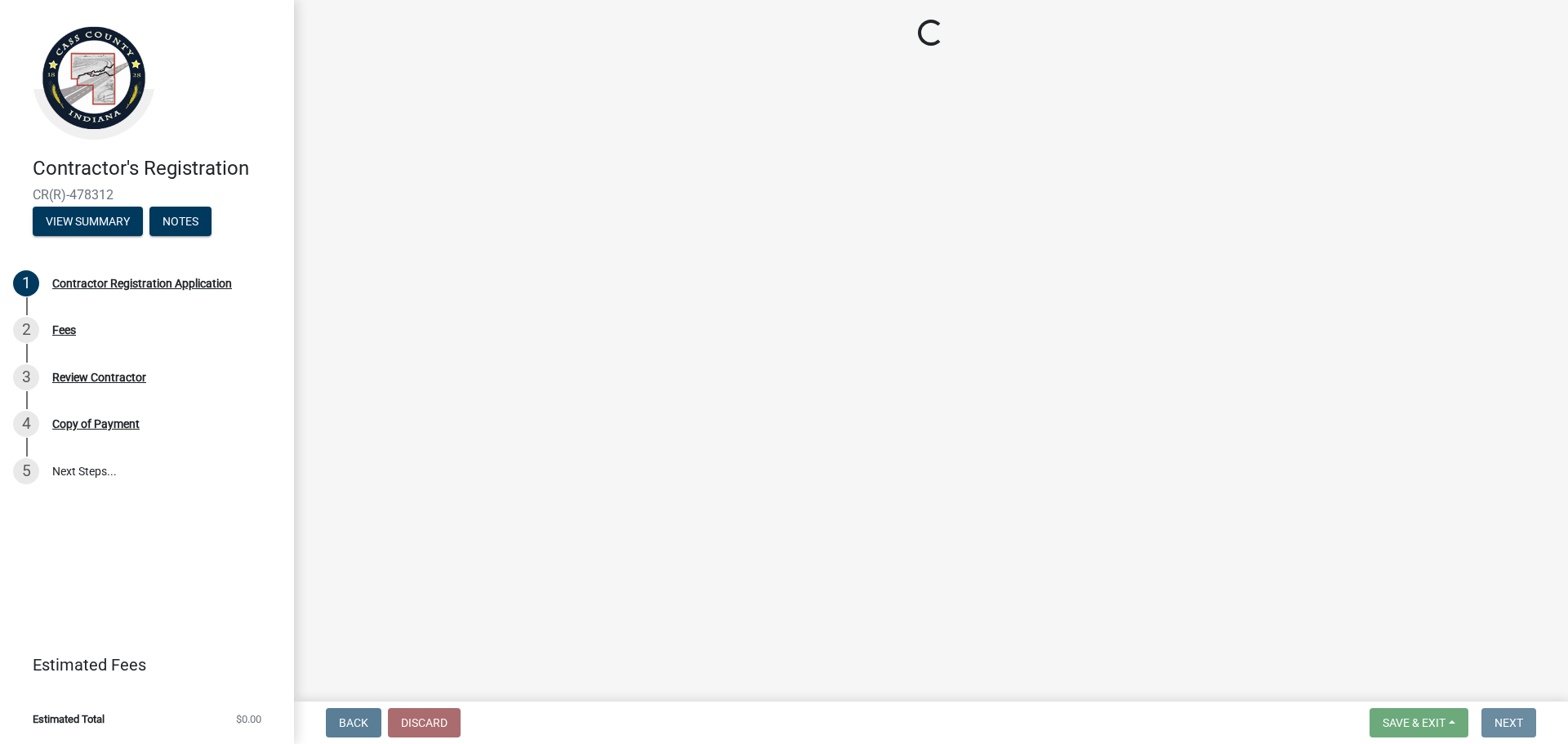
scroll to position [0, 0]
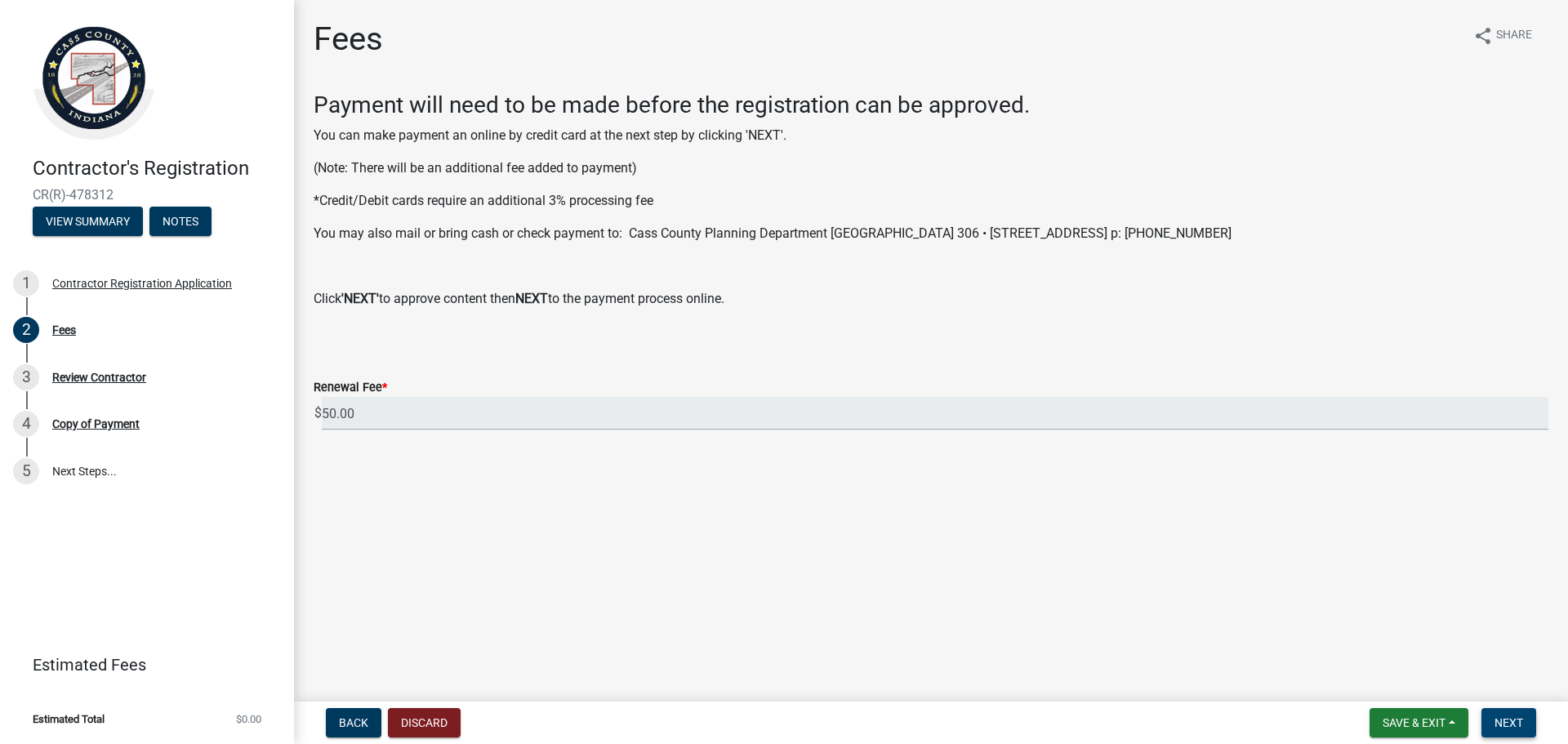
click at [1519, 733] on button "Next" at bounding box center [1509, 722] width 55 height 29
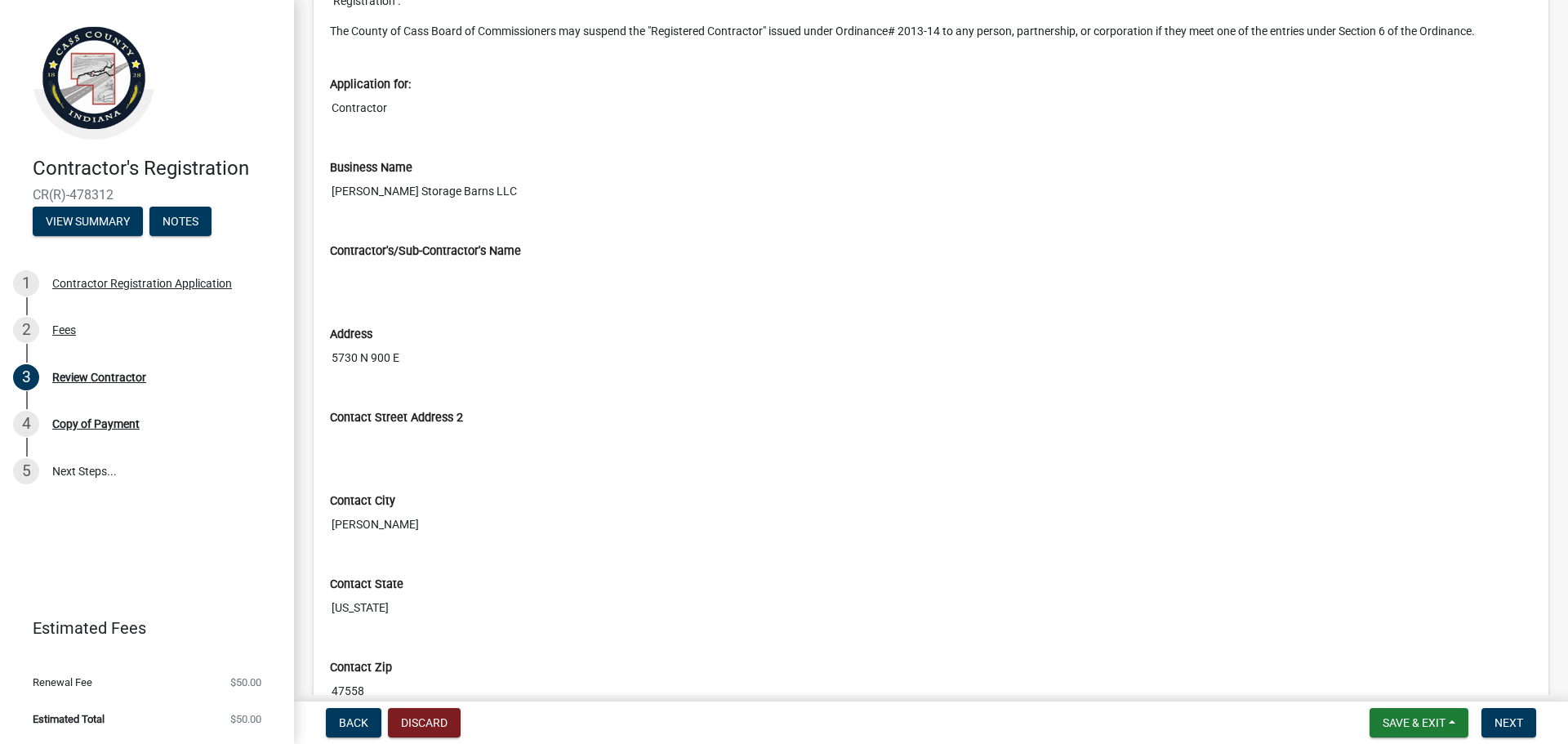
scroll to position [490, 0]
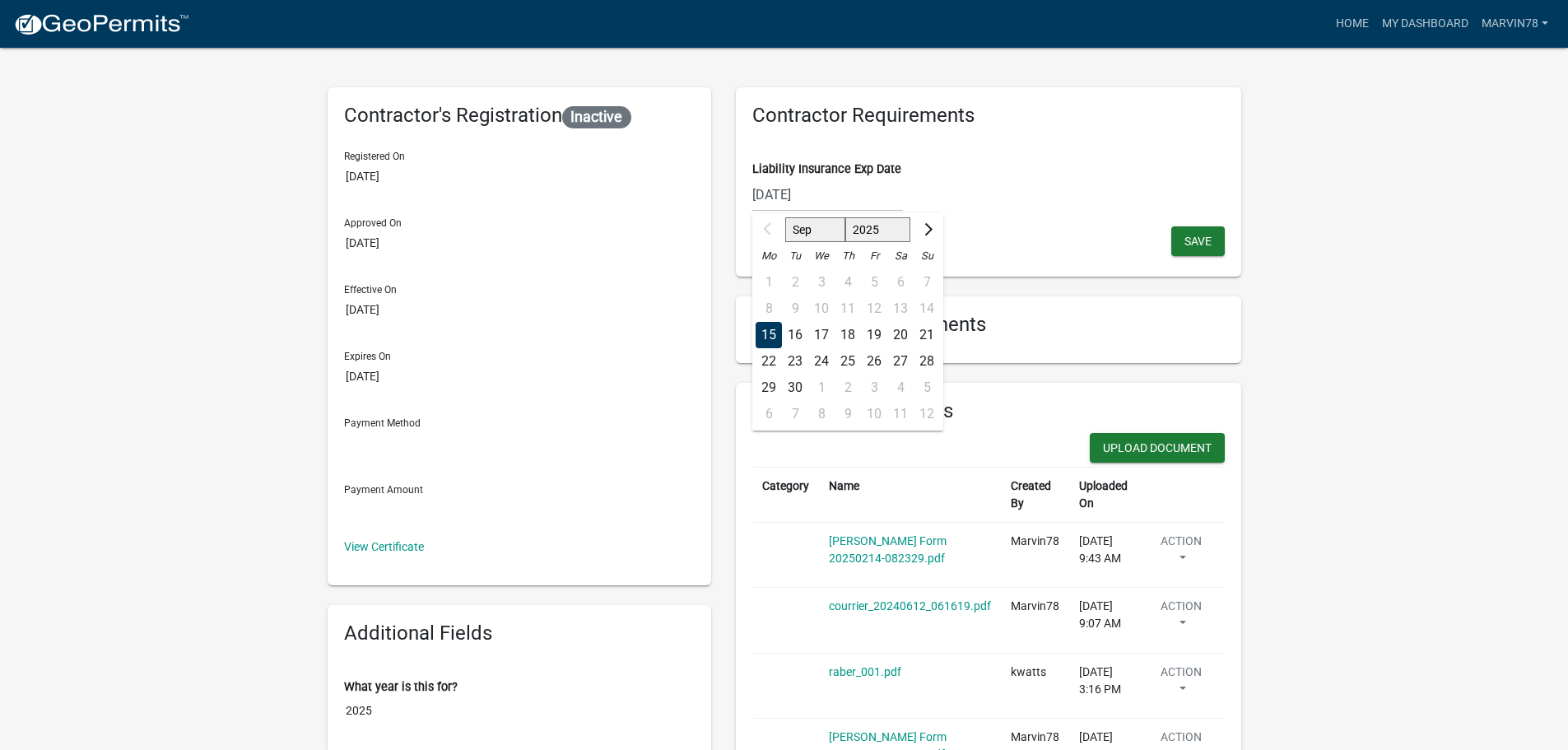
click at [814, 198] on div "[DATE] Sep Oct Nov [DATE] 2026 2027 2028 2029 2030 2031 2032 2033 2034 2035 203…" at bounding box center [828, 195] width 150 height 34
click at [863, 235] on select "2025 2026 2027 2028 2029 2030 2031 2032 2033 2034 2035 2036 2037 2038 2039 2040…" at bounding box center [877, 230] width 66 height 25
select select "2026"
click at [844, 218] on select "2025 2026 2027 2028 2029 2030 2031 2032 2033 2034 2035 2036 2037 2038 2039 2040…" at bounding box center [877, 230] width 66 height 25
click at [1170, 243] on div "Contractor Requirements Liability Insurance Exp Date [DATE] Jan Feb Mar Apr May…" at bounding box center [988, 181] width 506 height 189
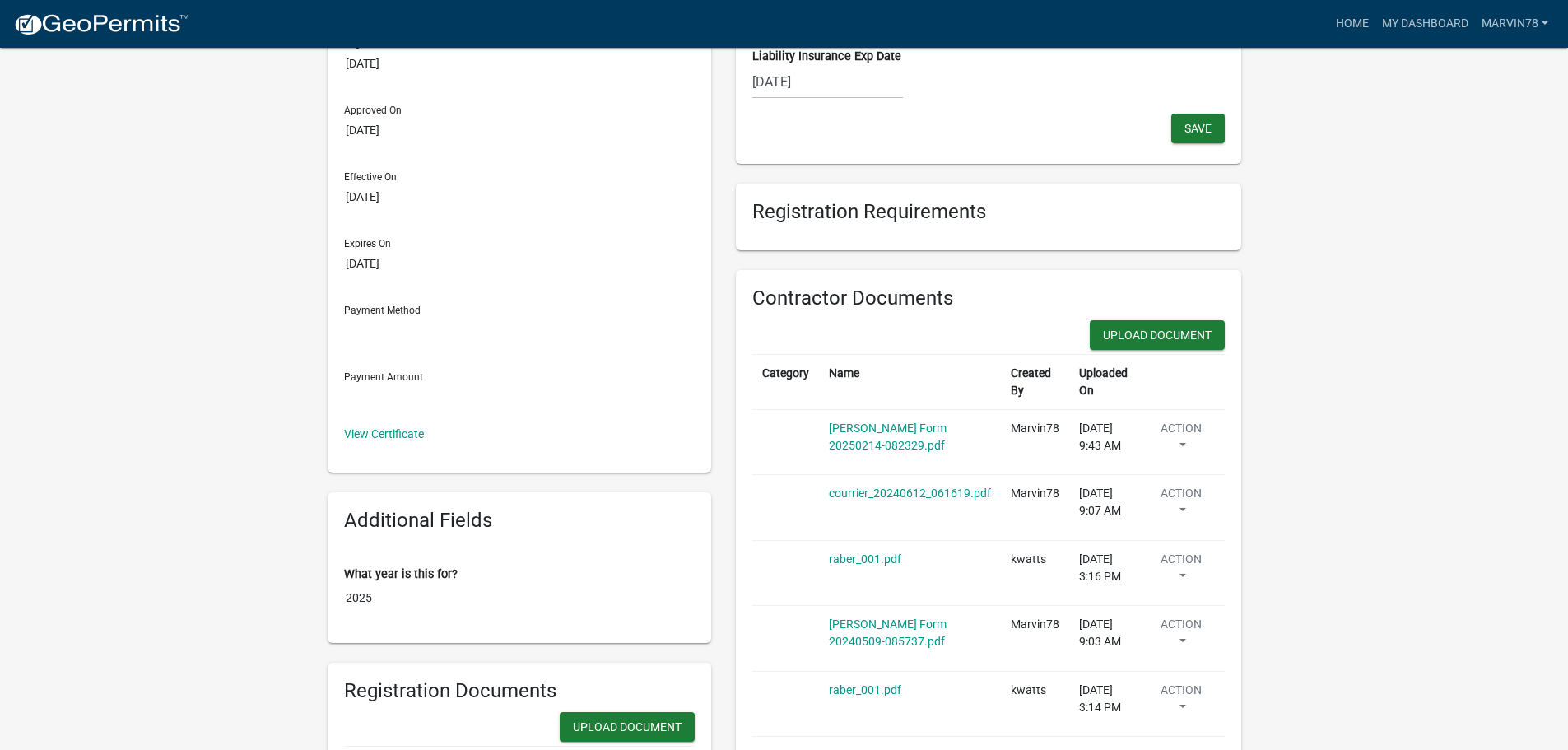
scroll to position [106, 0]
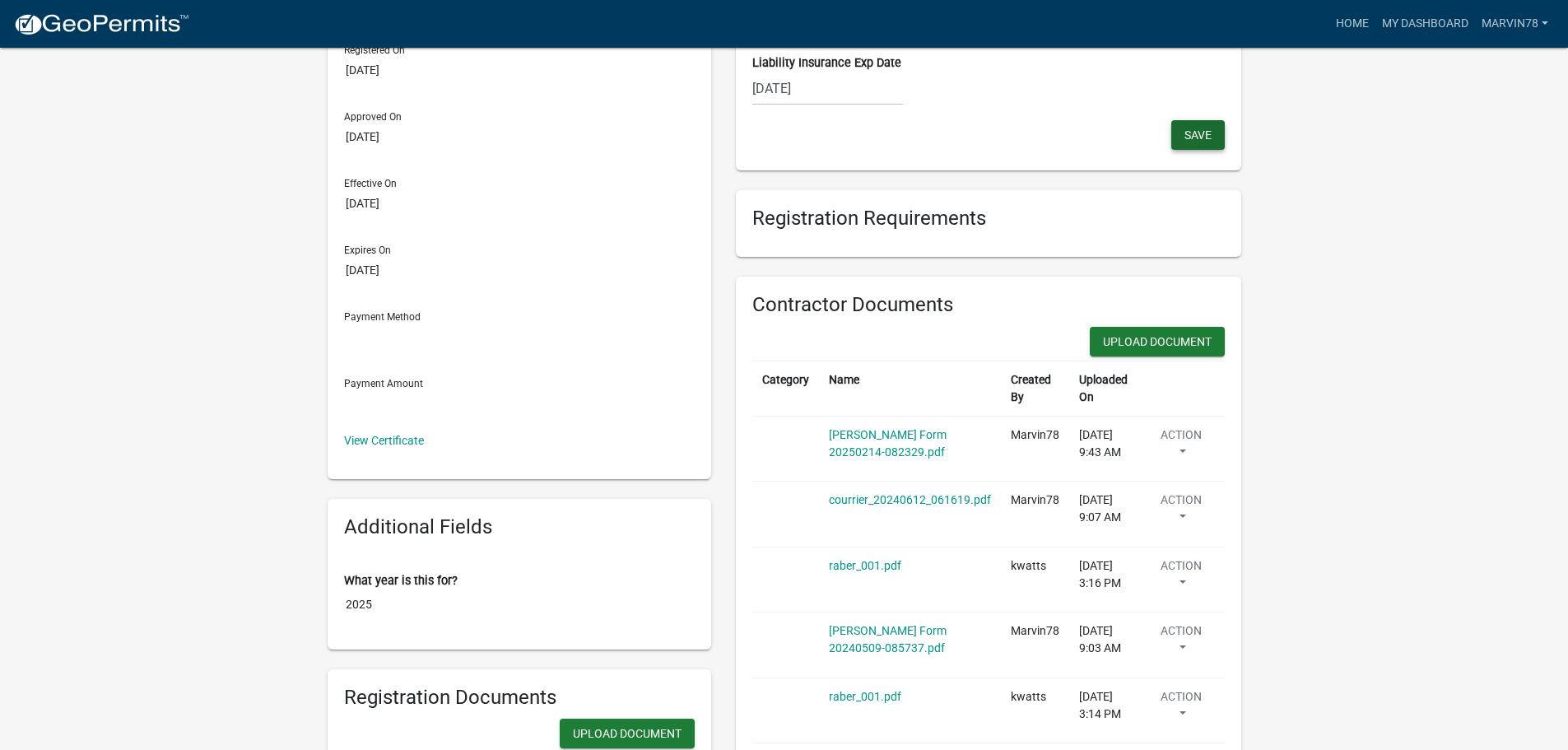
click at [1183, 143] on button "Save" at bounding box center [1198, 135] width 53 height 30
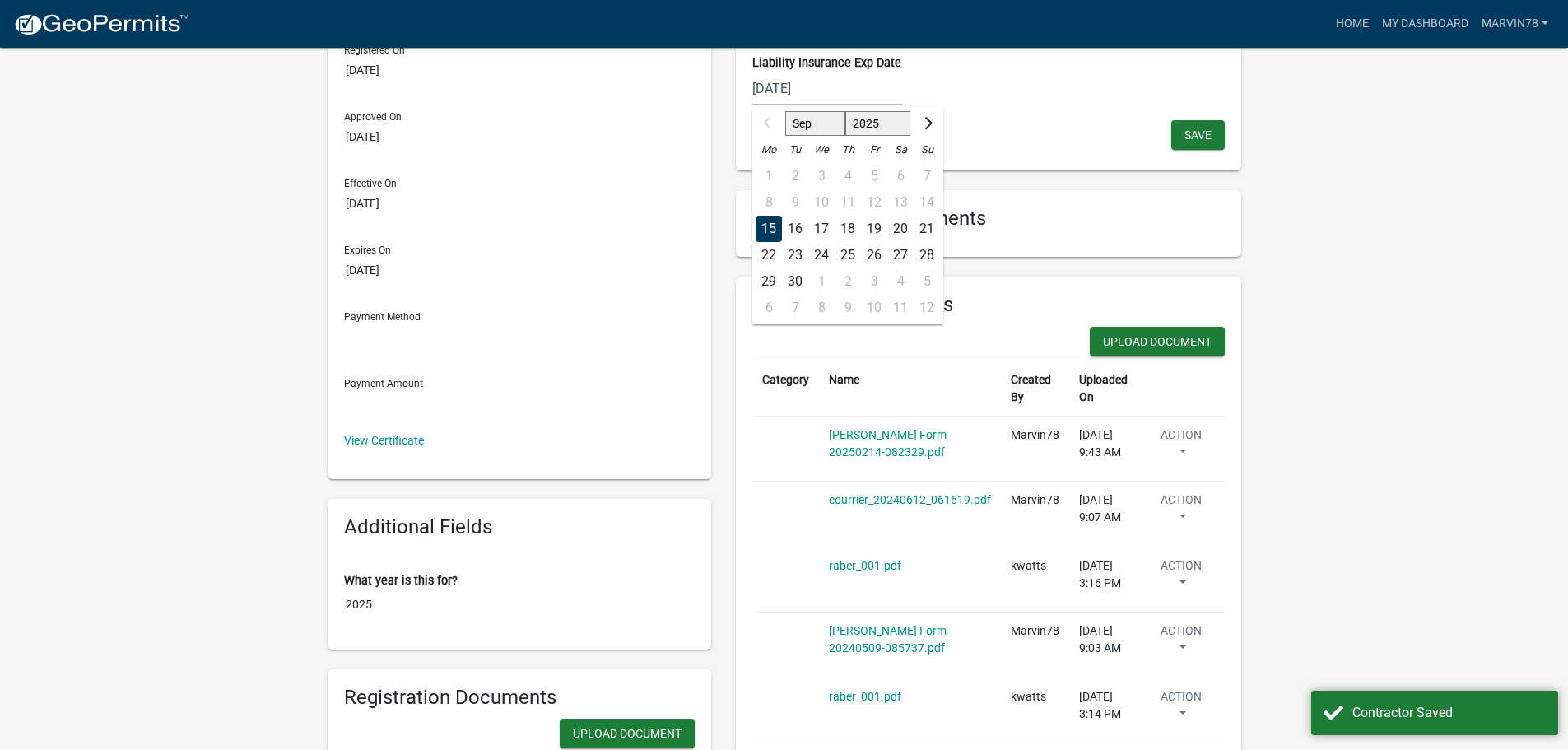
click at [866, 121] on select "2025 2026 2027 2028 2029 2030 2031 2032 2033 2034 2035 2036 2037 2038 2039 2040…" at bounding box center [877, 123] width 66 height 25
select select "2026"
click at [844, 111] on select "2025 2026 2027 2028 2029 2030 2031 2032 2033 2034 2035 2036 2037 2038 2039 2040…" at bounding box center [877, 123] width 66 height 25
click at [869, 120] on select "2025 2026 2027 2028 2029 2030 2031 2032 2033 2034 2035 2036 2037 2038 2039 2040…" at bounding box center [881, 123] width 59 height 25
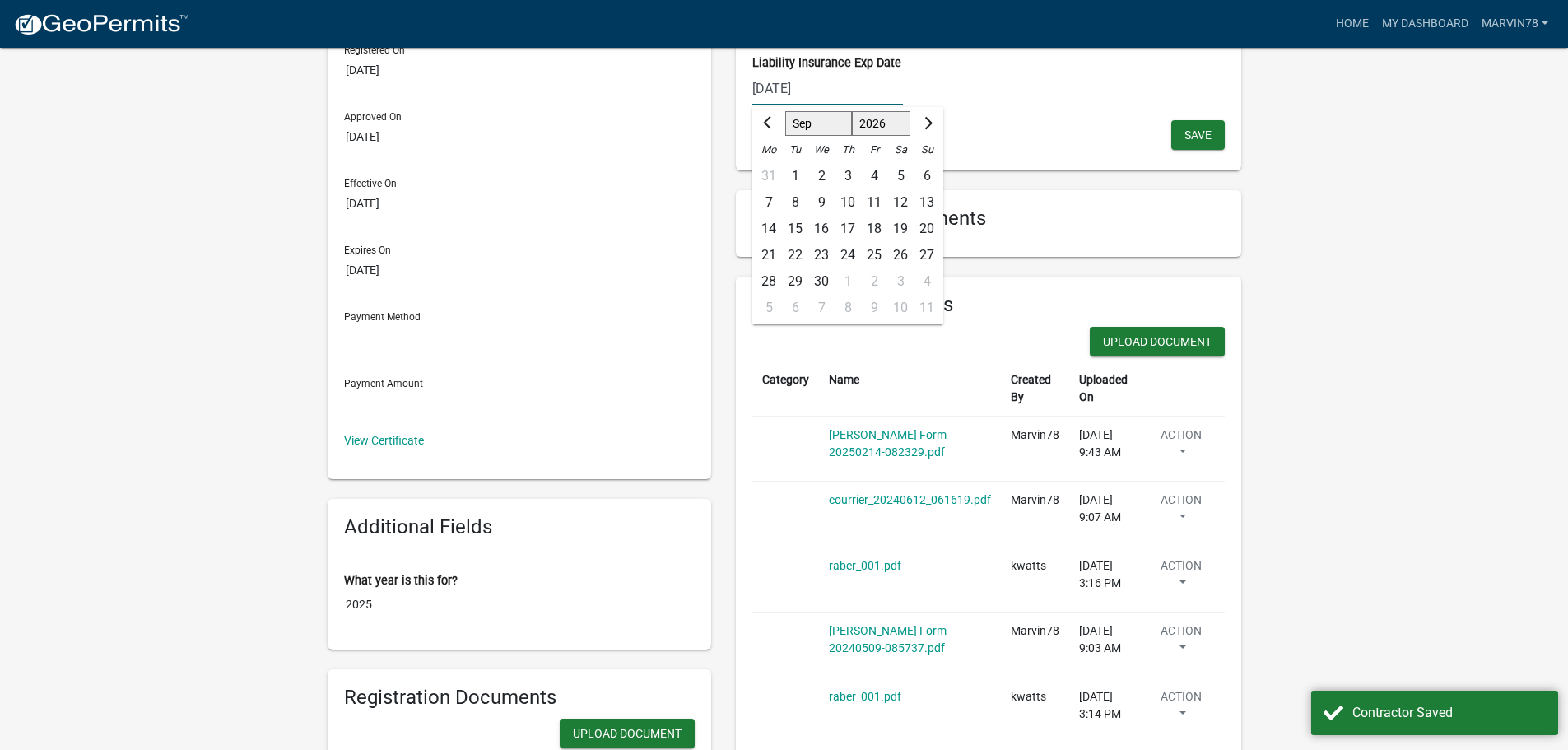
click at [868, 129] on select "2025 2026 2027 2028 2029 2030 2031 2032 2033 2034 2035 2036 2037 2038 2039 2040…" at bounding box center [881, 123] width 59 height 25
click at [851, 111] on select "2025 2026 2027 2028 2029 2030 2031 2032 2033 2034 2035 2036 2037 2038 2039 2040…" at bounding box center [881, 123] width 59 height 25
click at [815, 89] on input "[DATE]" at bounding box center [828, 88] width 150 height 34
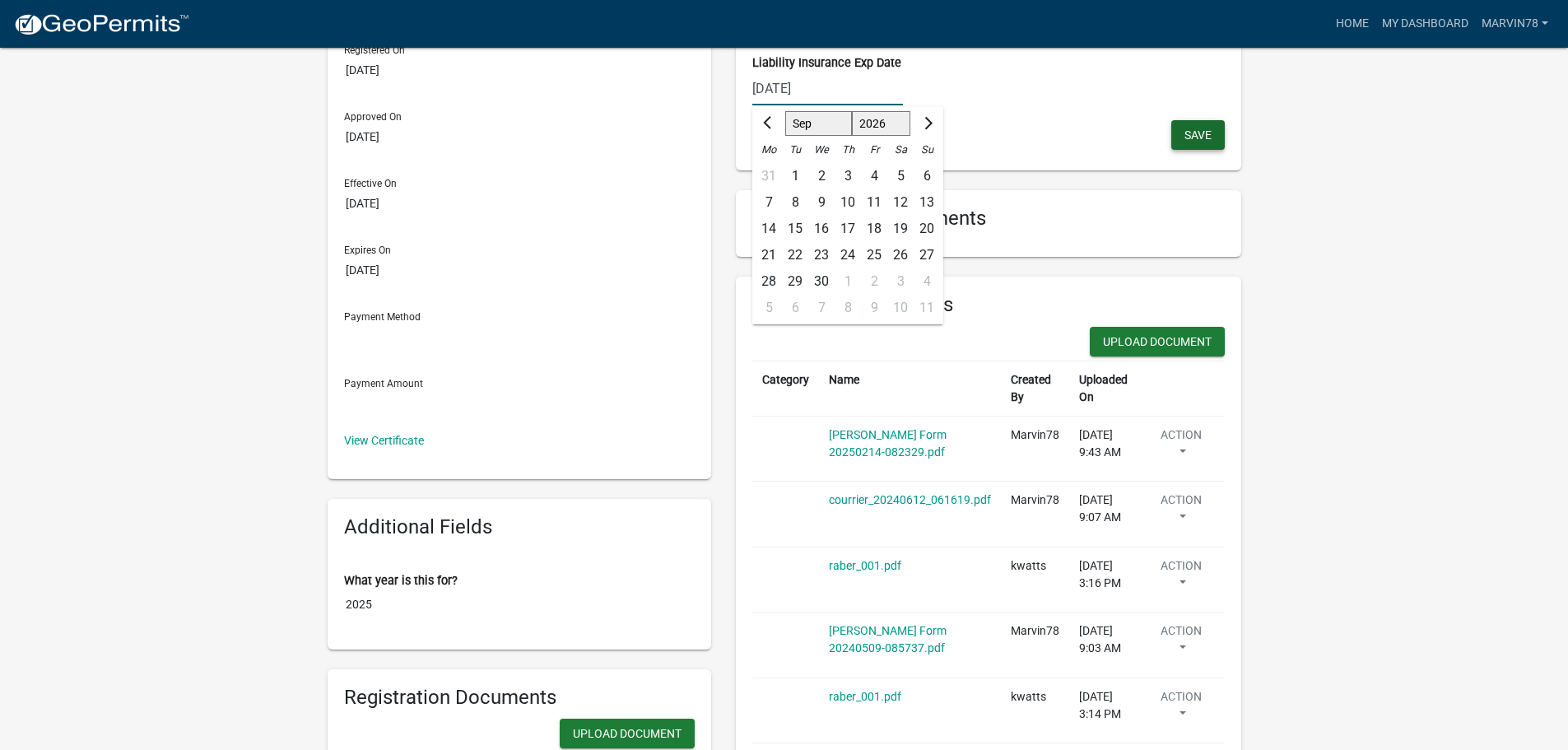
type input "[DATE]"
click at [1181, 140] on button "Save" at bounding box center [1198, 135] width 53 height 30
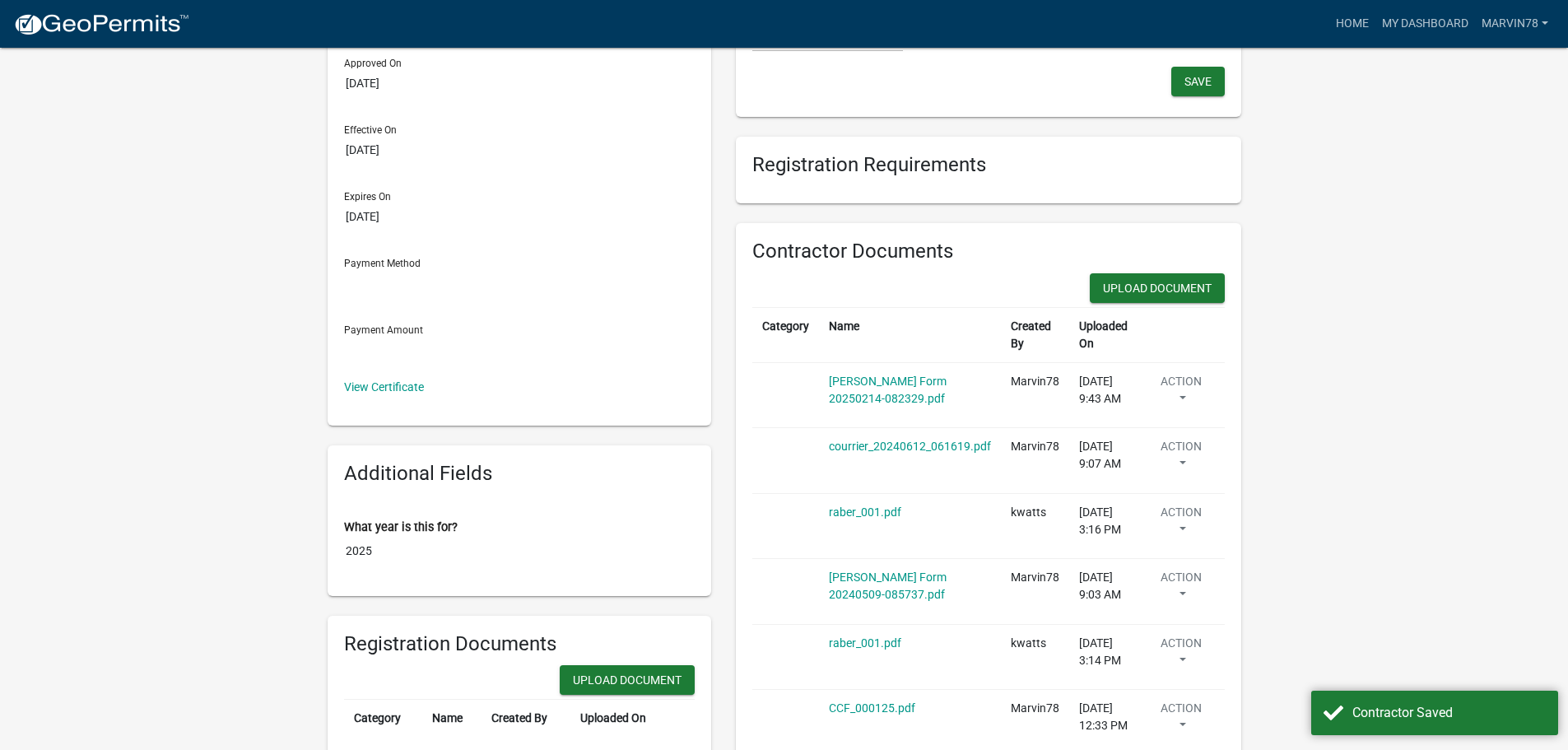
scroll to position [188, 0]
